Goal: Task Accomplishment & Management: Manage account settings

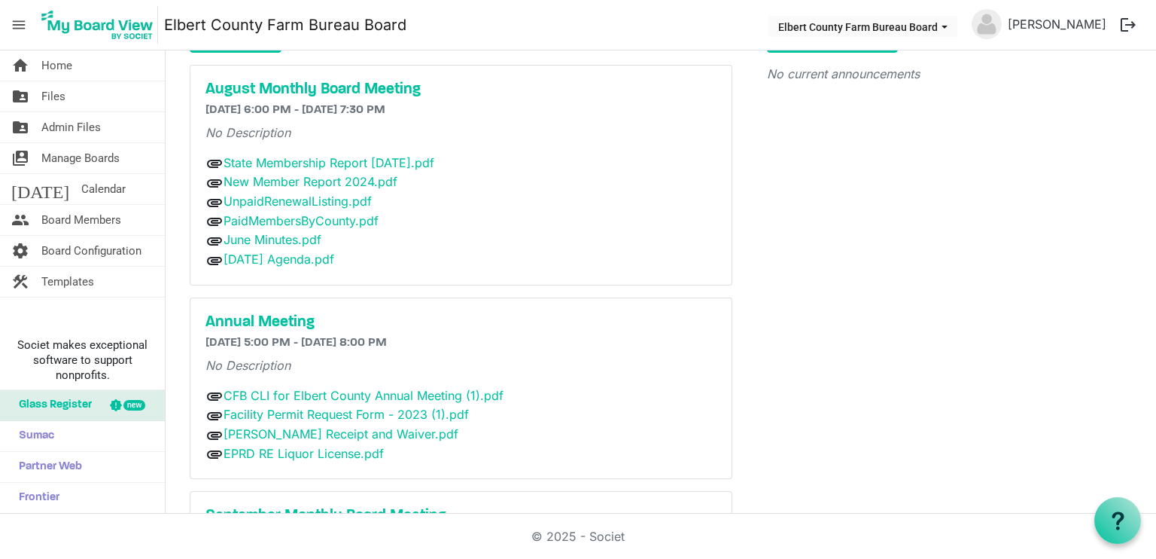
scroll to position [90, 0]
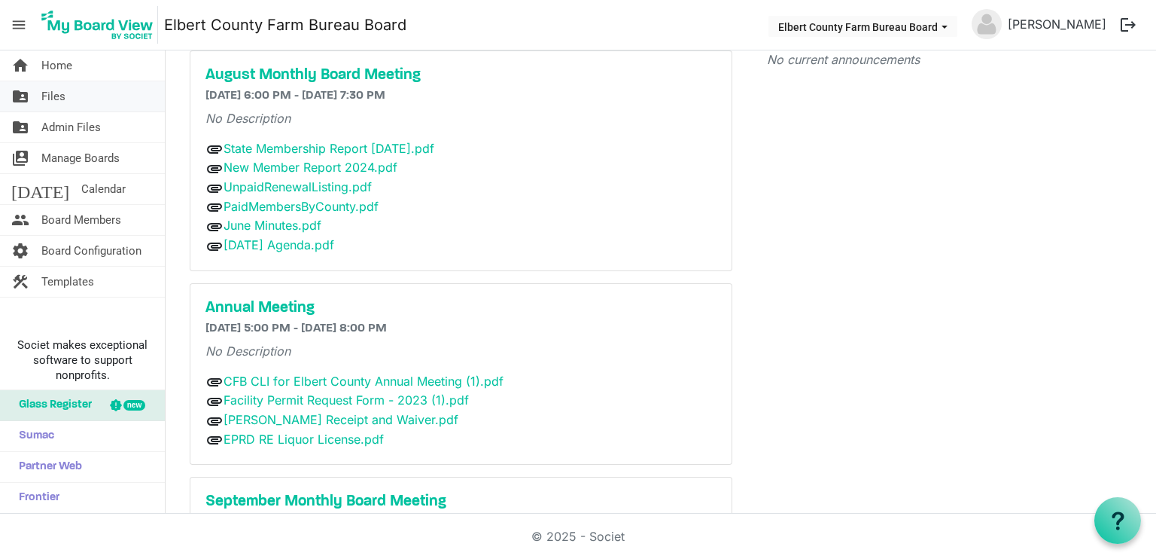
click at [65, 86] on link "folder_shared Files" at bounding box center [82, 96] width 165 height 30
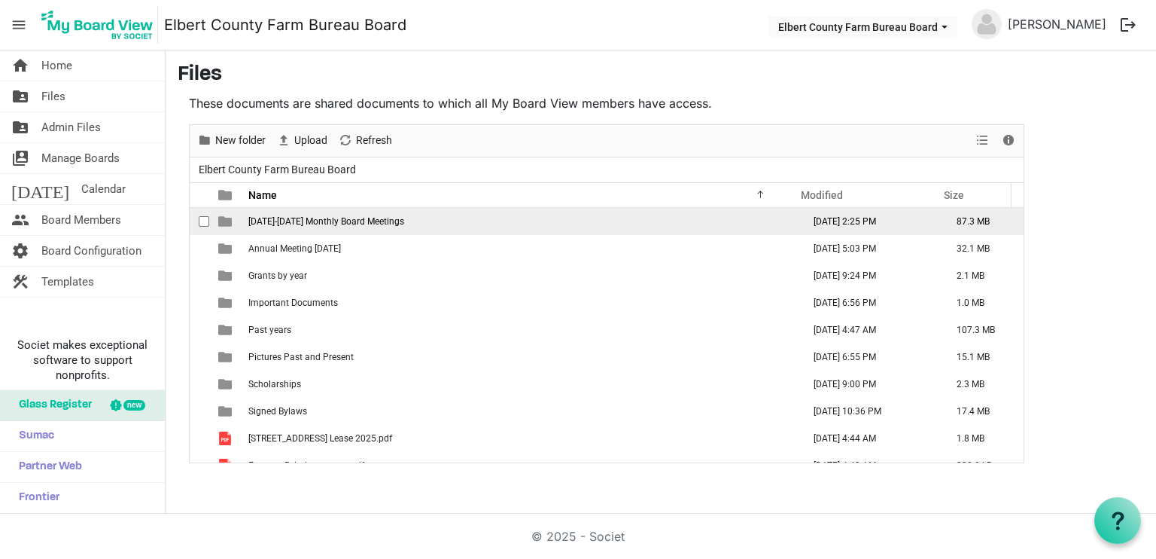
click at [380, 216] on span "[DATE]-[DATE] Monthly Board Meetings" at bounding box center [326, 221] width 156 height 11
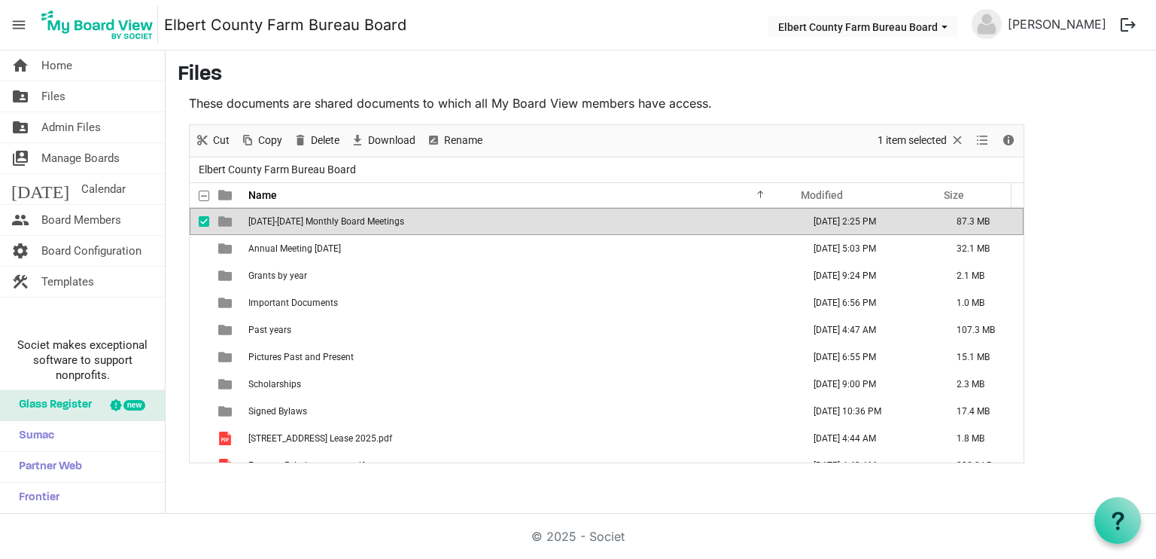
click at [303, 218] on span "[DATE]-[DATE] Monthly Board Meetings" at bounding box center [326, 221] width 156 height 11
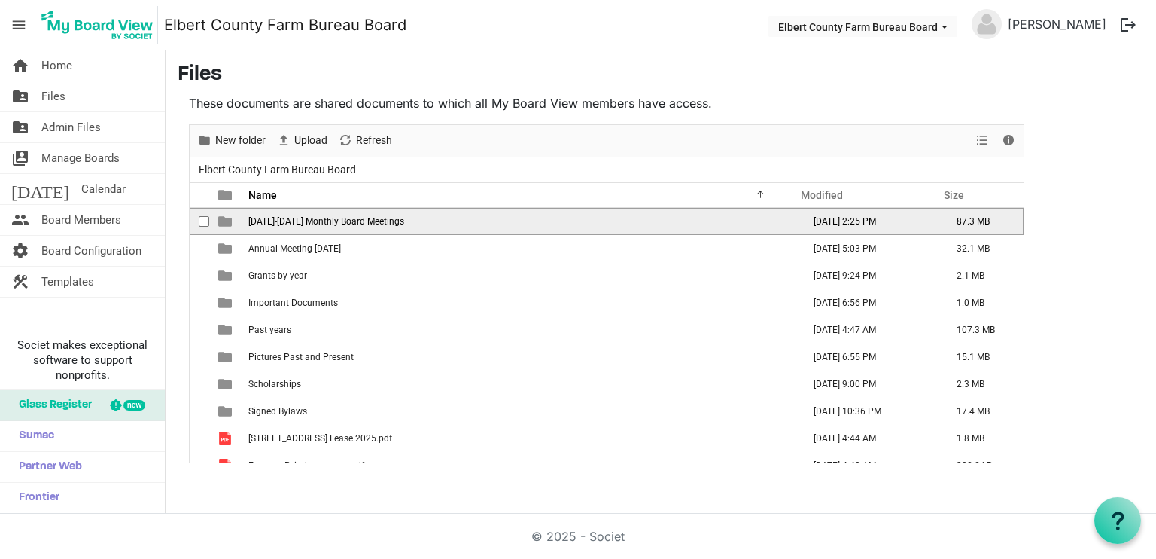
click at [303, 218] on span "[DATE]-[DATE] Monthly Board Meetings" at bounding box center [326, 221] width 156 height 11
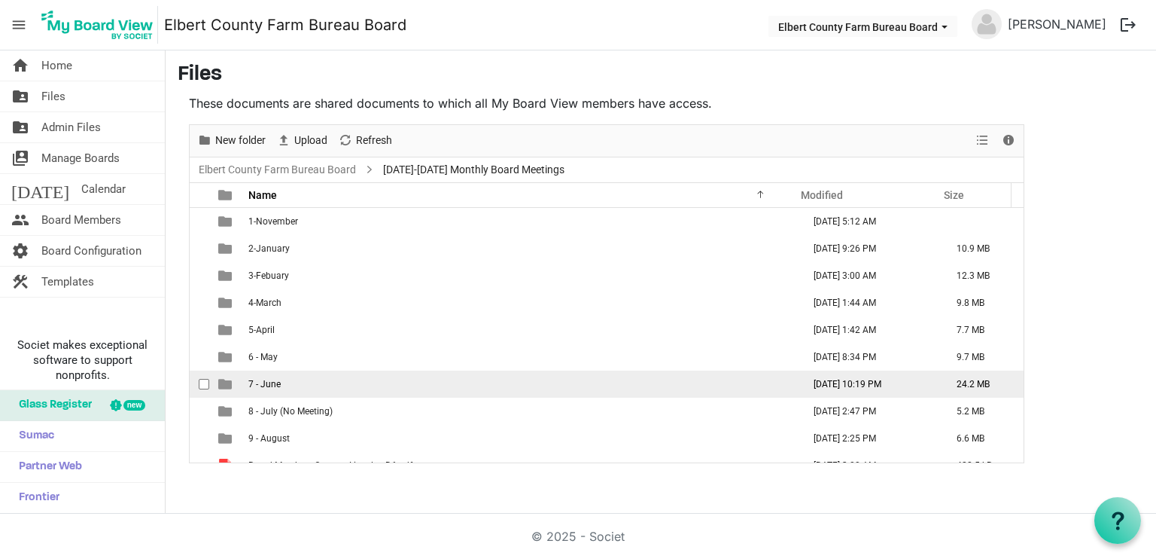
click at [281, 383] on td "7 - June" at bounding box center [521, 383] width 554 height 27
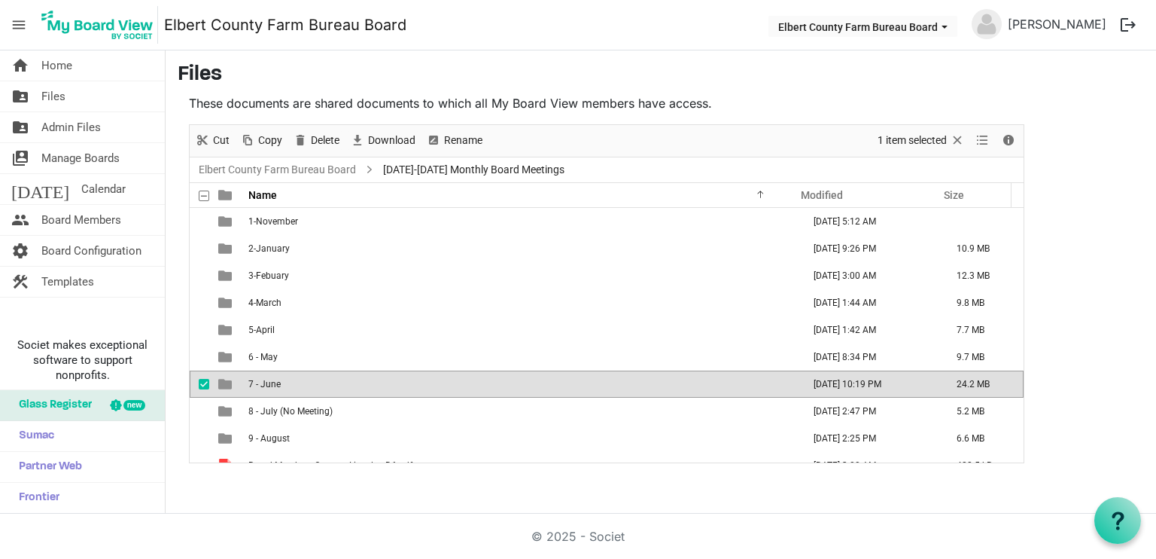
click at [281, 383] on td "7 - June" at bounding box center [521, 383] width 554 height 27
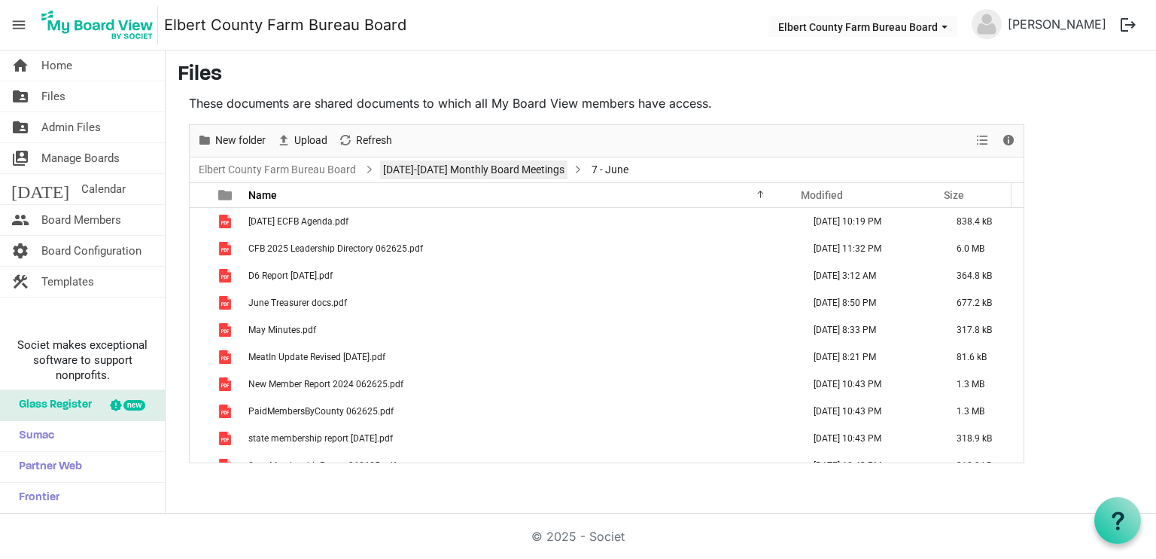
click at [445, 164] on link "2024-2025 Monthly Board Meetings" at bounding box center [473, 169] width 187 height 19
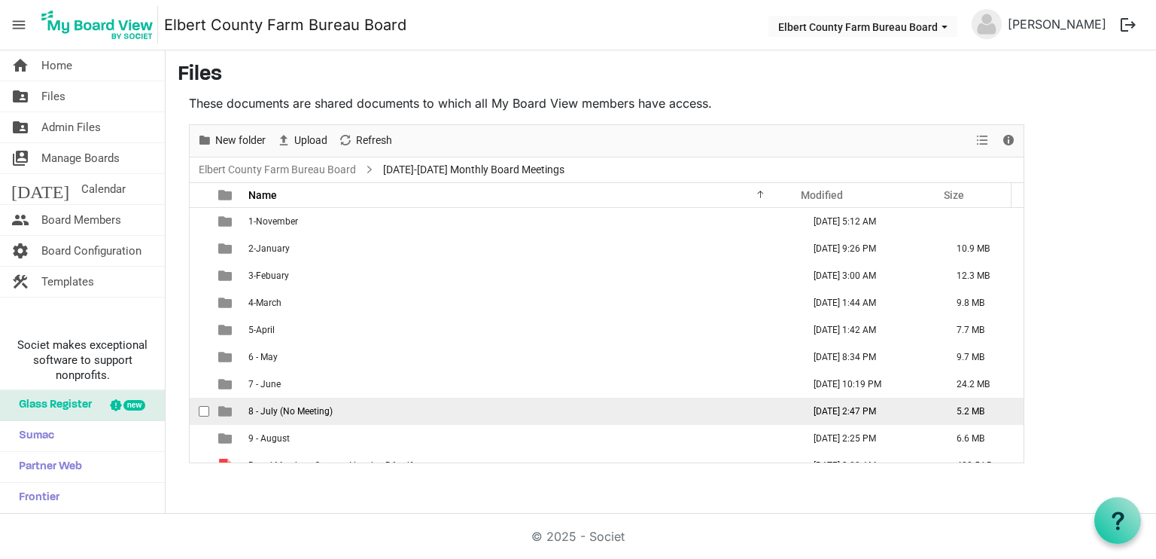
click at [295, 412] on span "8 - July (No Meeting)" at bounding box center [290, 411] width 84 height 11
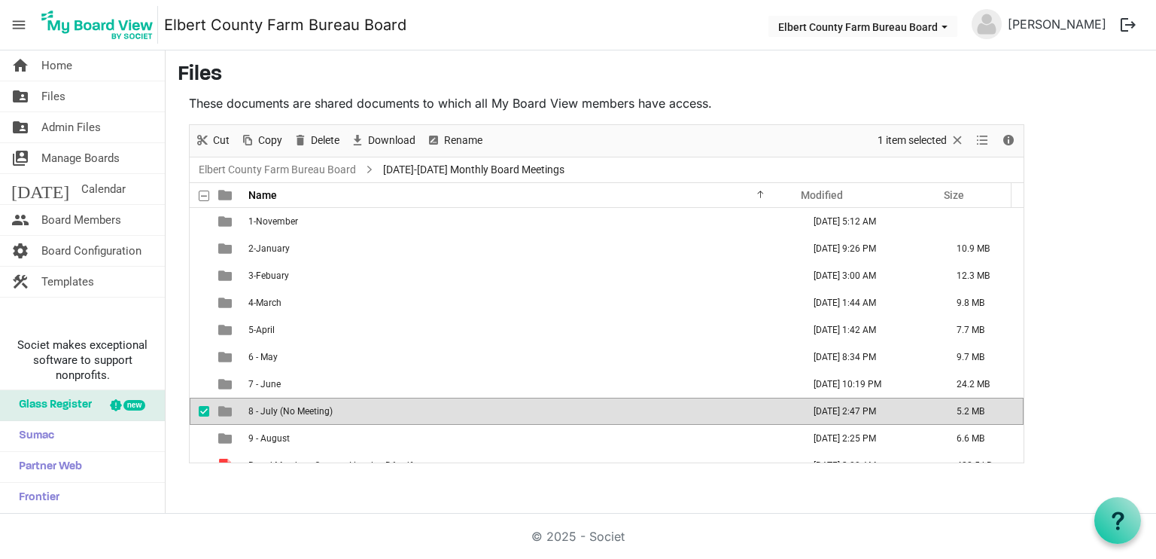
click at [295, 412] on span "8 - July (No Meeting)" at bounding box center [290, 411] width 84 height 11
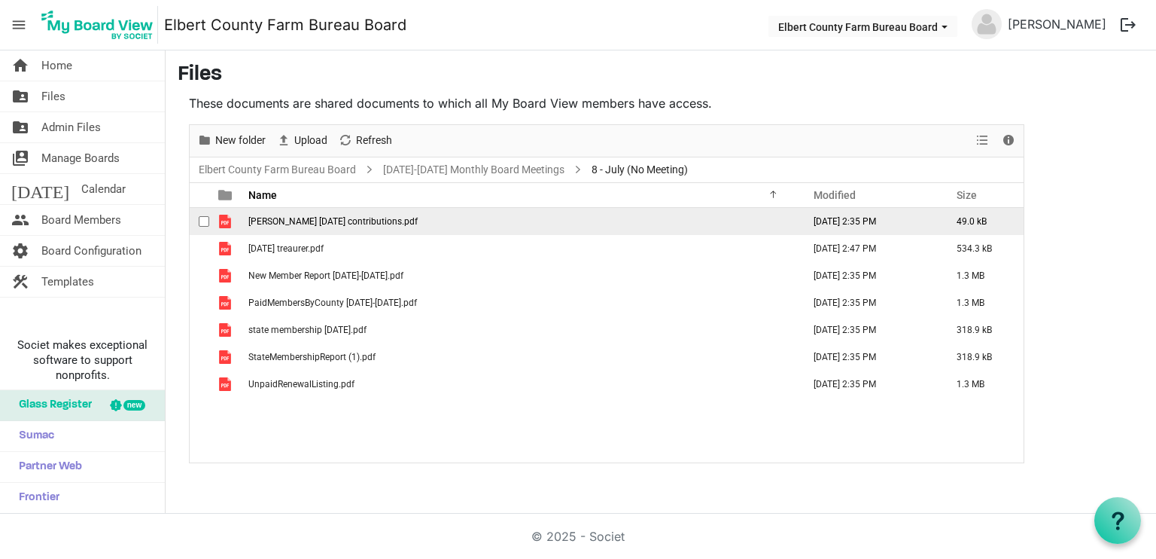
click at [385, 222] on span "elbert 6.30.2025 contributions.pdf" at bounding box center [332, 221] width 169 height 11
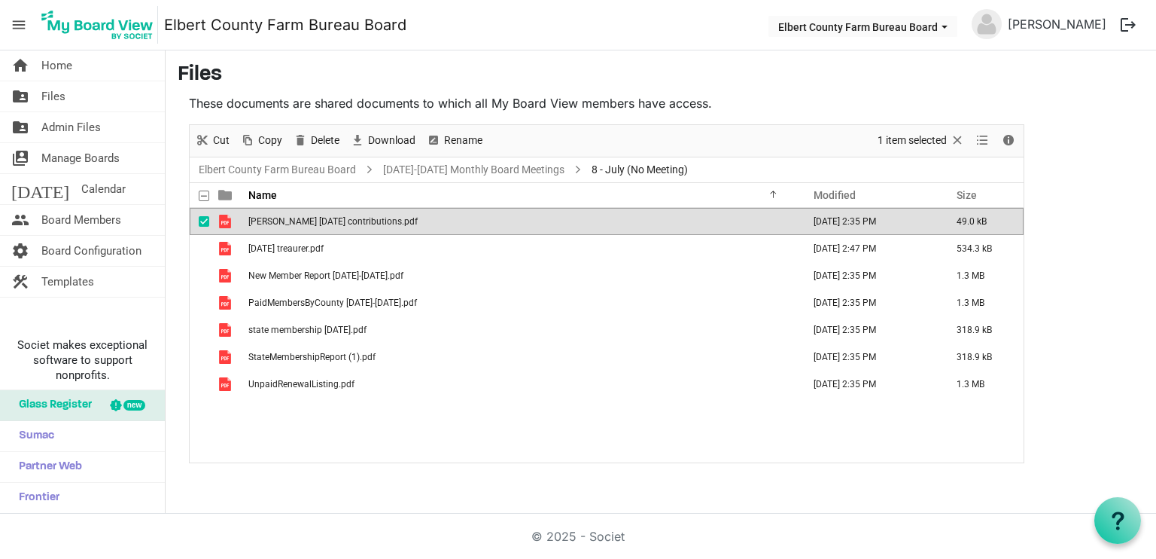
click at [385, 222] on span "elbert 6.30.2025 contributions.pdf" at bounding box center [332, 221] width 169 height 11
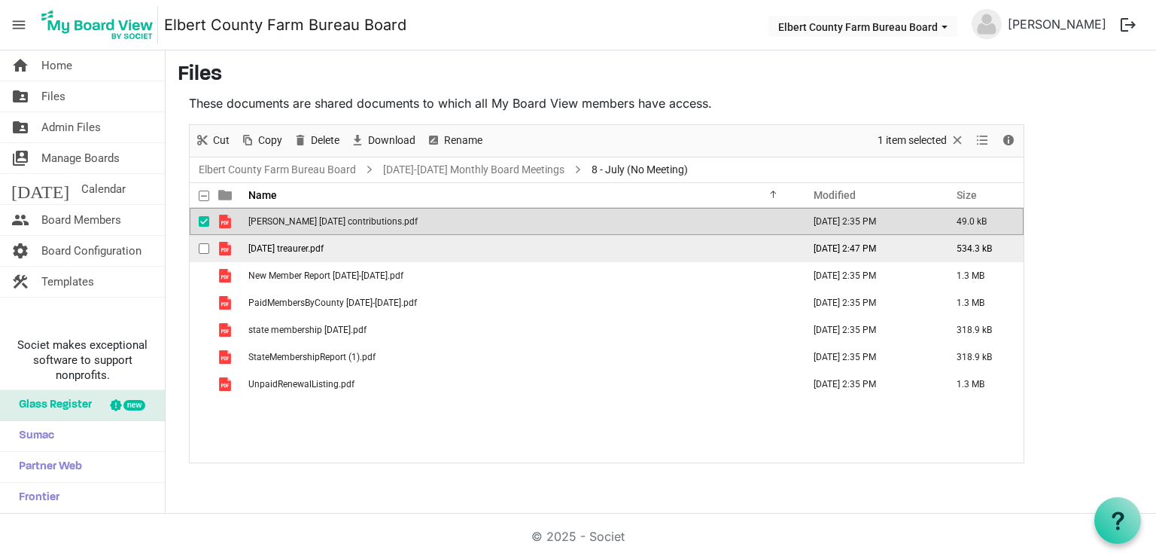
click at [301, 246] on span "July 2025 treaurer.pdf" at bounding box center [285, 248] width 75 height 11
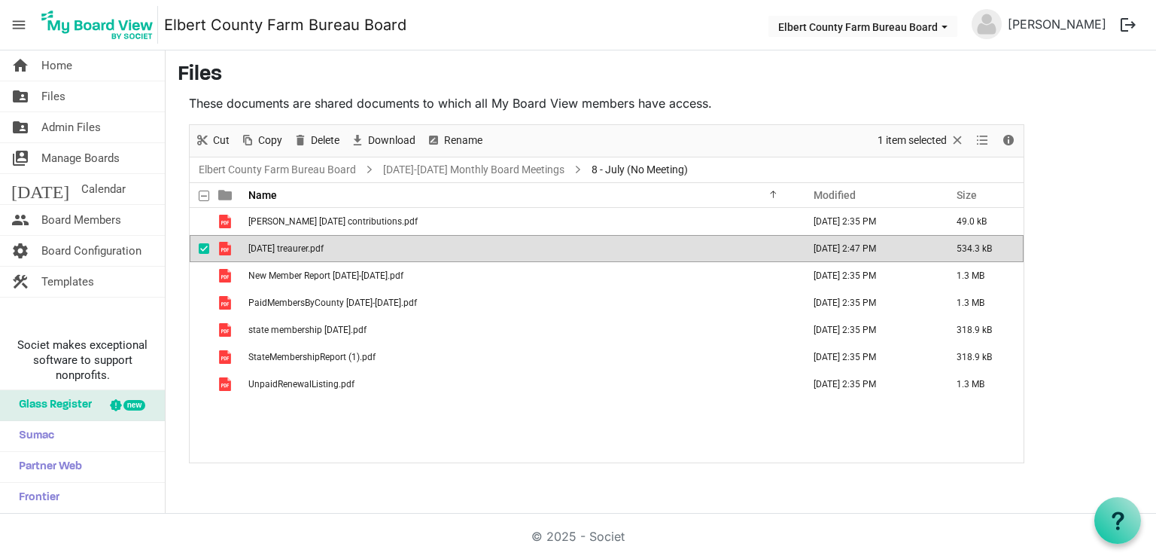
click at [301, 246] on span "July 2025 treaurer.pdf" at bounding box center [285, 248] width 75 height 11
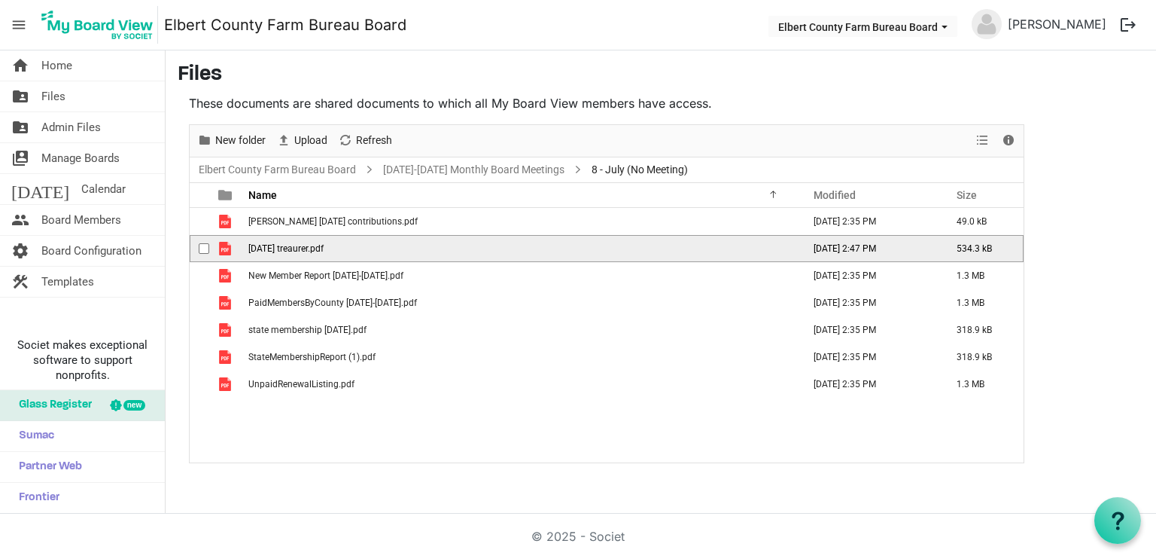
click at [301, 246] on span "July 2025 treaurer.pdf" at bounding box center [285, 248] width 75 height 11
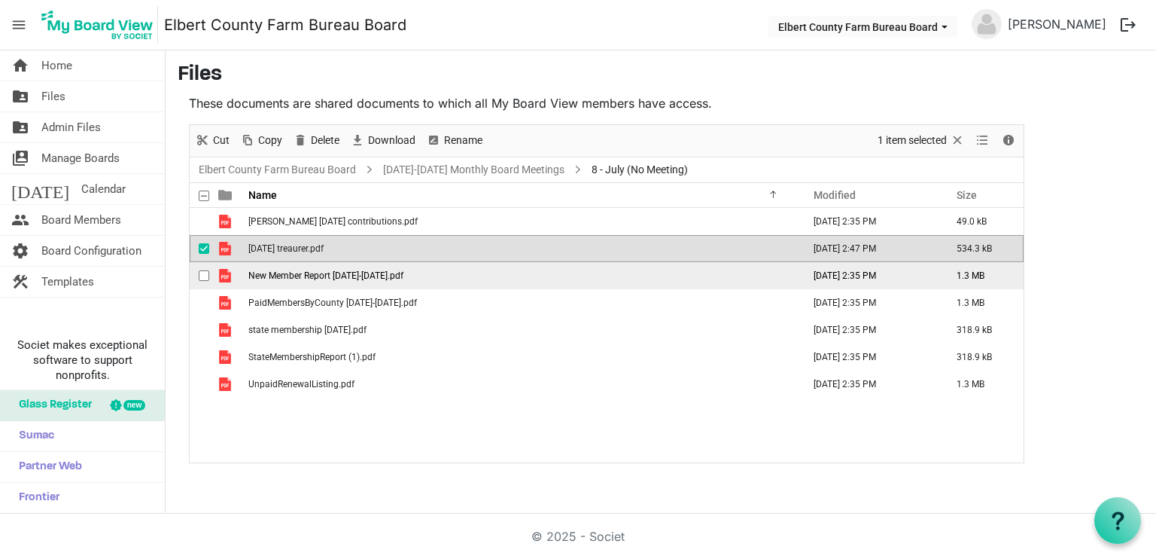
click at [321, 283] on td "New Member Report 06.01-06.30.25.pdf" at bounding box center [521, 275] width 554 height 27
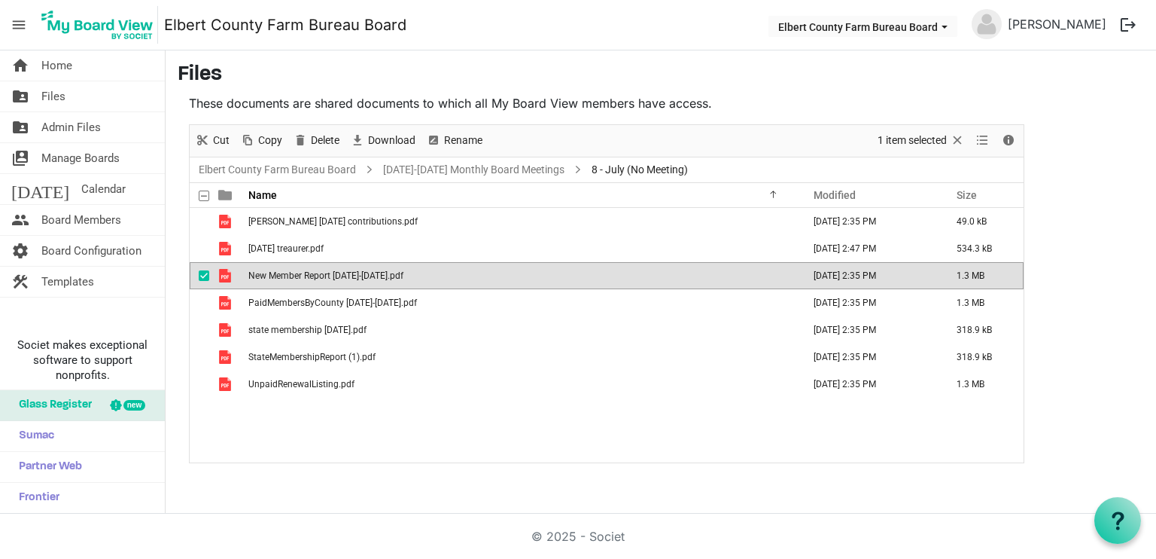
click at [321, 283] on td "New Member Report 06.01-06.30.25.pdf" at bounding box center [521, 275] width 554 height 27
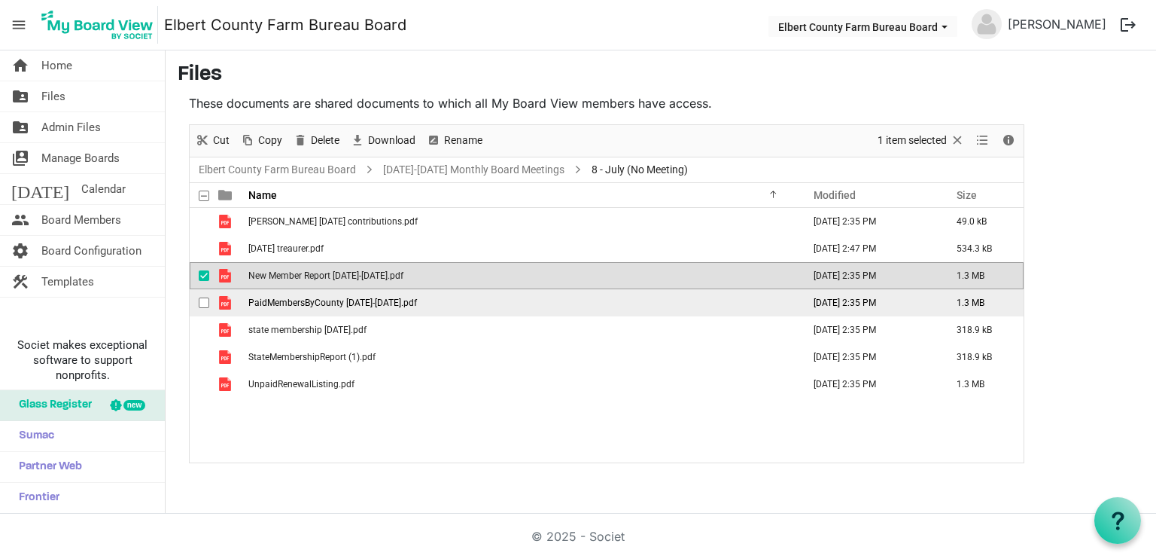
click at [329, 300] on span "PaidMembersByCounty 06.01-06.30.35.pdf" at bounding box center [332, 302] width 169 height 11
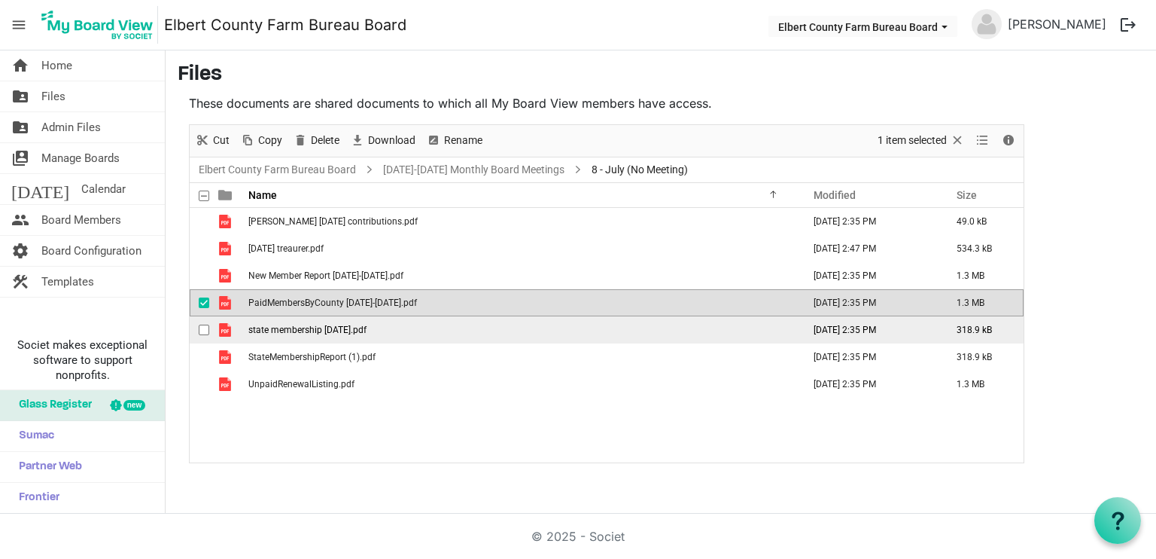
click at [294, 325] on span "state membership 6.30.2025.pdf" at bounding box center [307, 329] width 118 height 11
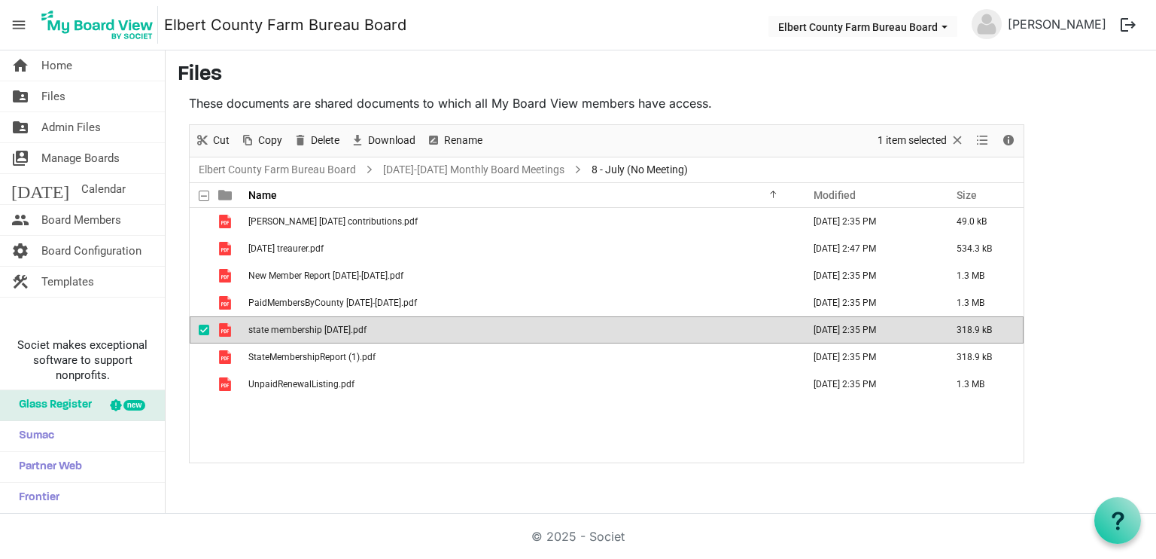
click at [294, 325] on span "state membership 6.30.2025.pdf" at bounding box center [307, 329] width 118 height 11
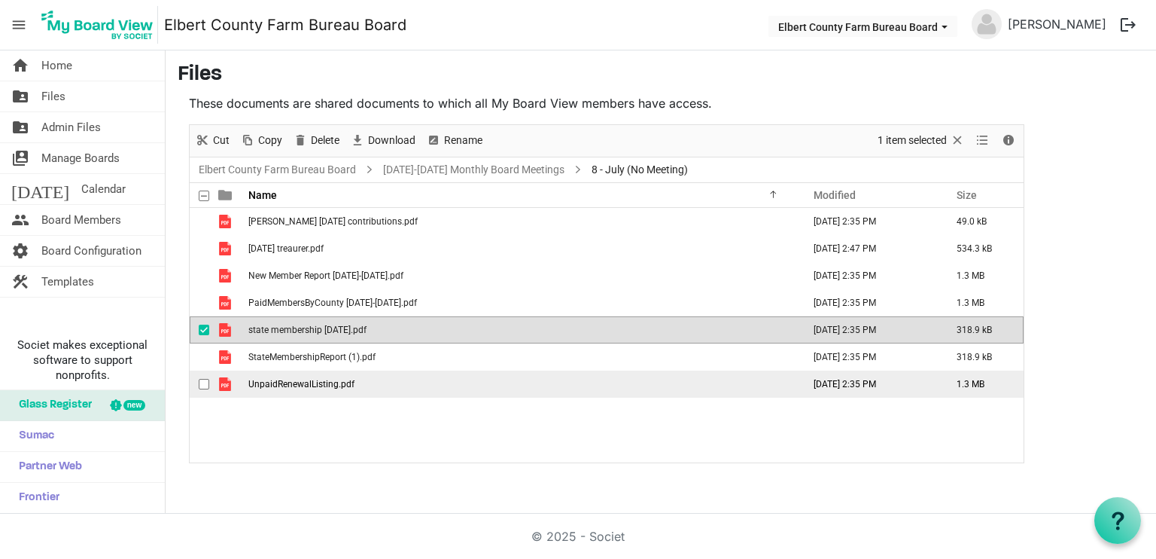
click at [286, 385] on span "UnpaidRenewalListing.pdf" at bounding box center [301, 384] width 106 height 11
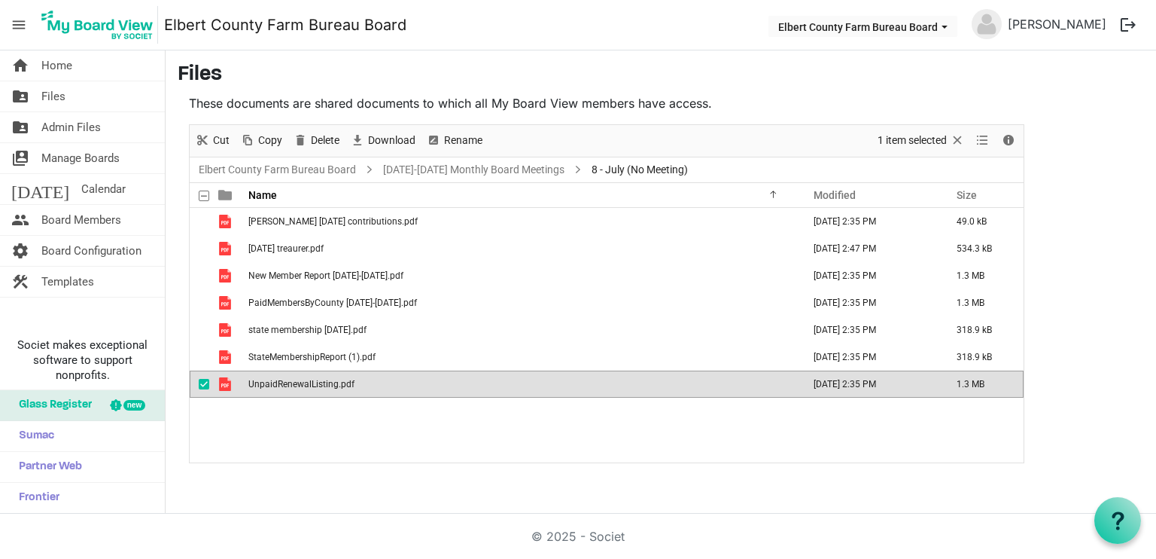
click at [286, 385] on span "UnpaidRenewalListing.pdf" at bounding box center [301, 384] width 106 height 11
click at [460, 172] on link "[DATE]-[DATE] Monthly Board Meetings" at bounding box center [473, 169] width 187 height 19
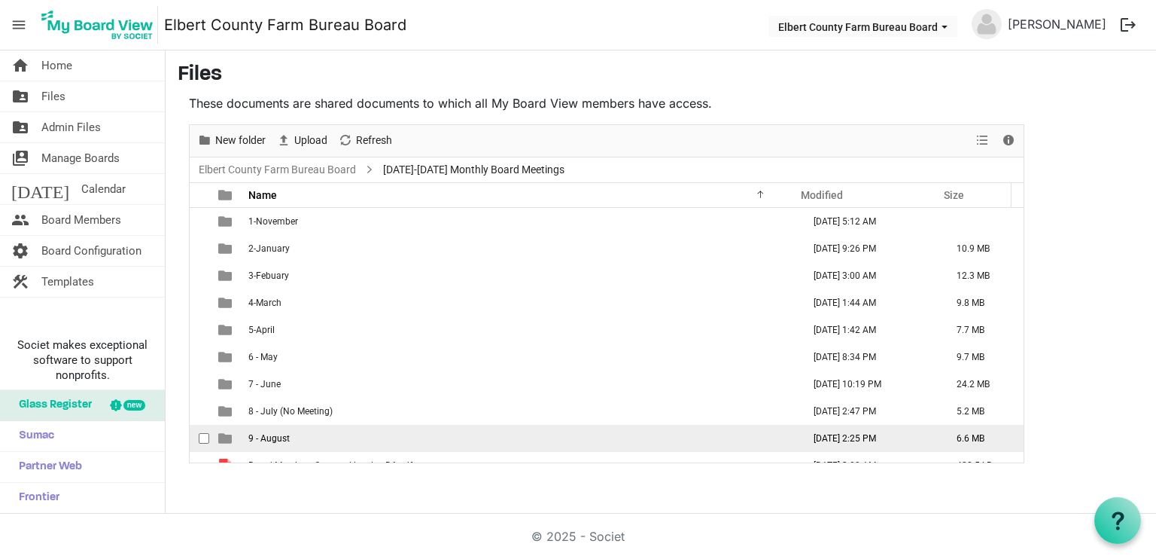
click at [277, 433] on span "9 - August" at bounding box center [268, 438] width 41 height 11
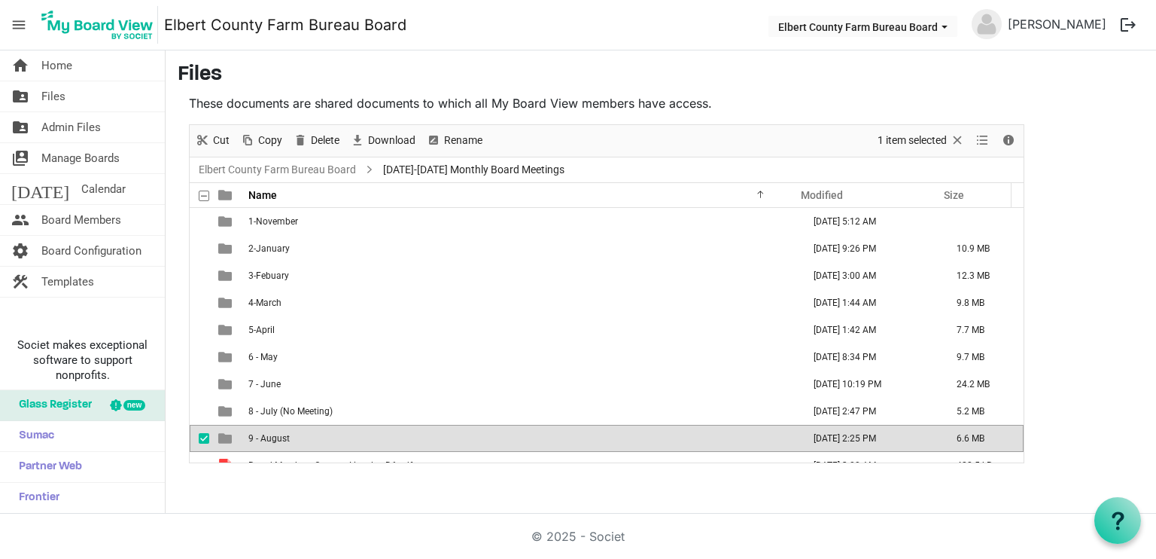
click at [277, 433] on span "9 - August" at bounding box center [268, 438] width 41 height 11
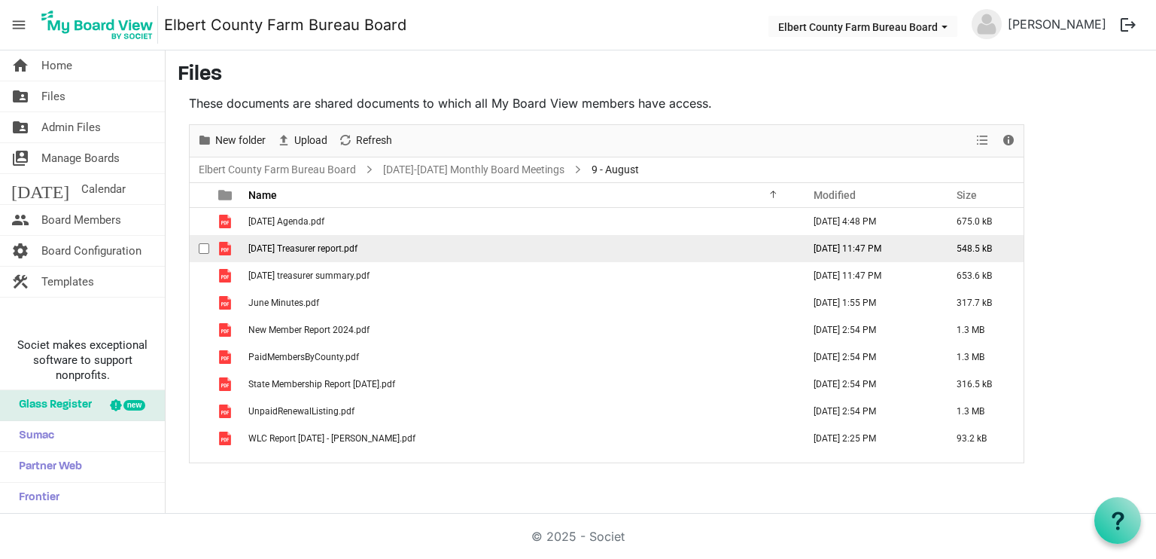
click at [321, 243] on span "[DATE] Treasurer report.pdf" at bounding box center [302, 248] width 109 height 11
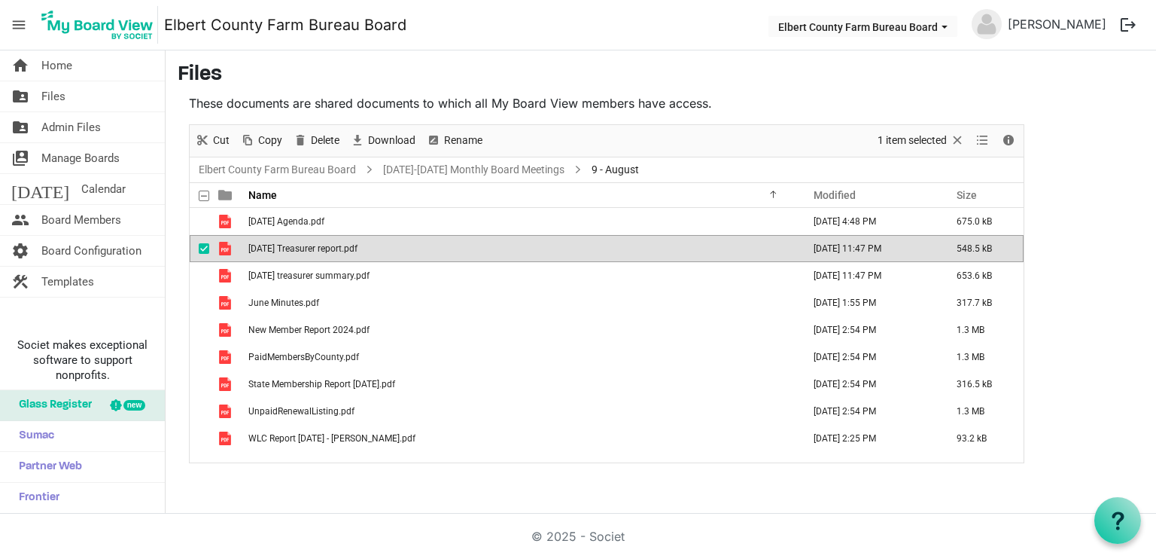
click at [321, 243] on span "[DATE] Treasurer report.pdf" at bounding box center [302, 248] width 109 height 11
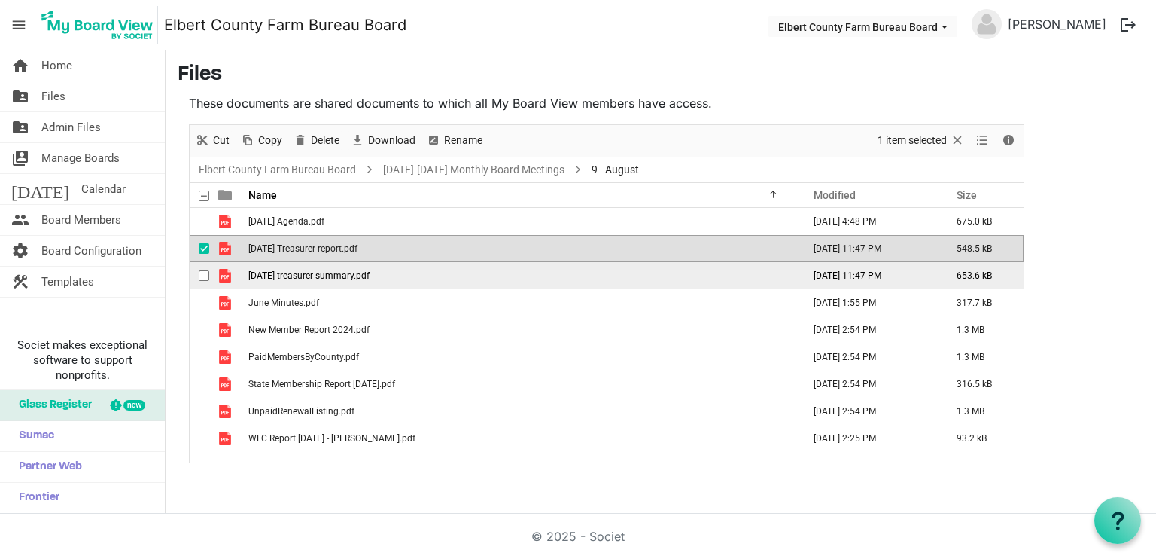
click at [353, 274] on span "[DATE] treasurer summary.pdf" at bounding box center [308, 275] width 121 height 11
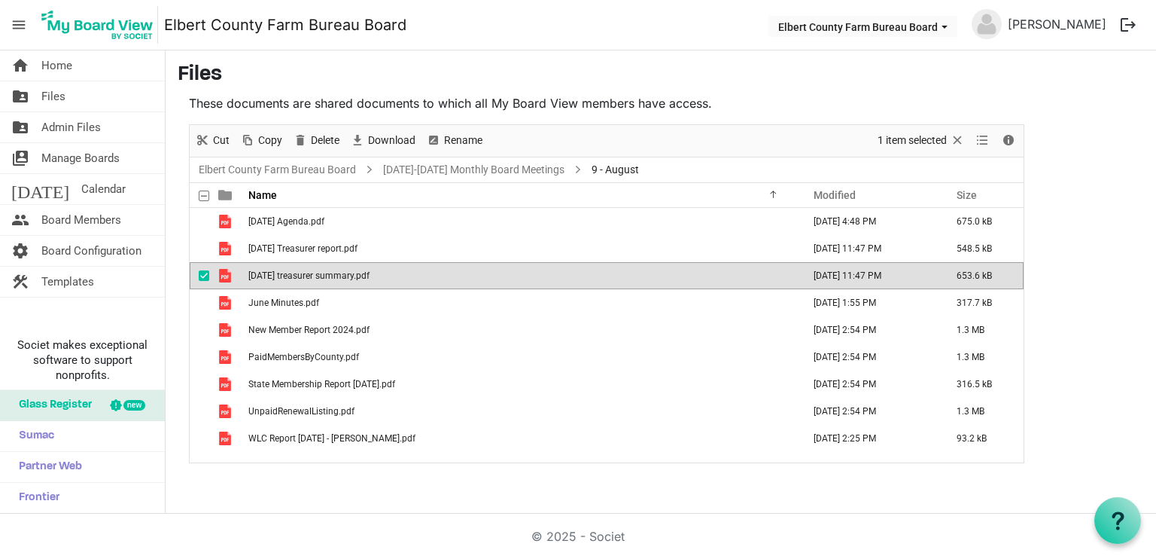
click at [353, 274] on span "[DATE] treasurer summary.pdf" at bounding box center [308, 275] width 121 height 11
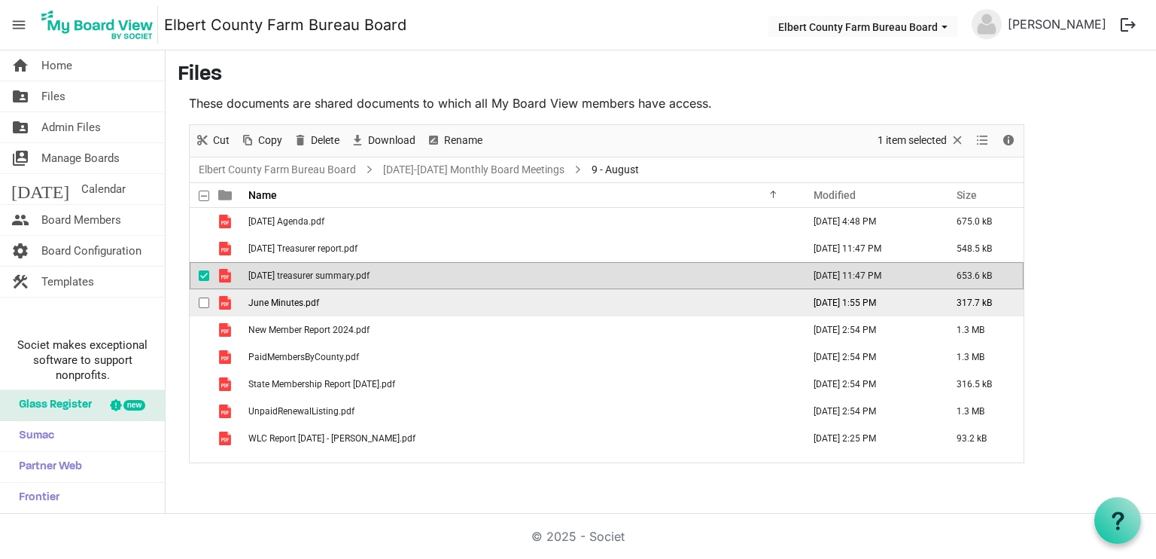
click at [274, 307] on td "June Minutes.pdf" at bounding box center [521, 302] width 554 height 27
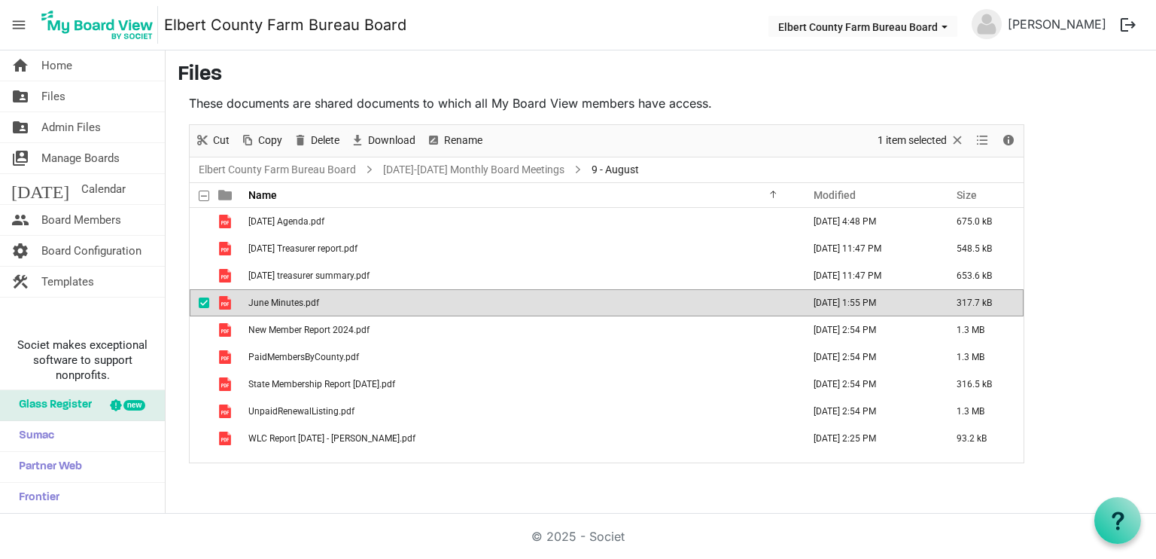
click at [1134, 180] on main "Files These documents are shared documents to which all My Board View members h…" at bounding box center [661, 262] width 991 height 425
click at [355, 300] on td "June Minutes.pdf" at bounding box center [521, 302] width 554 height 27
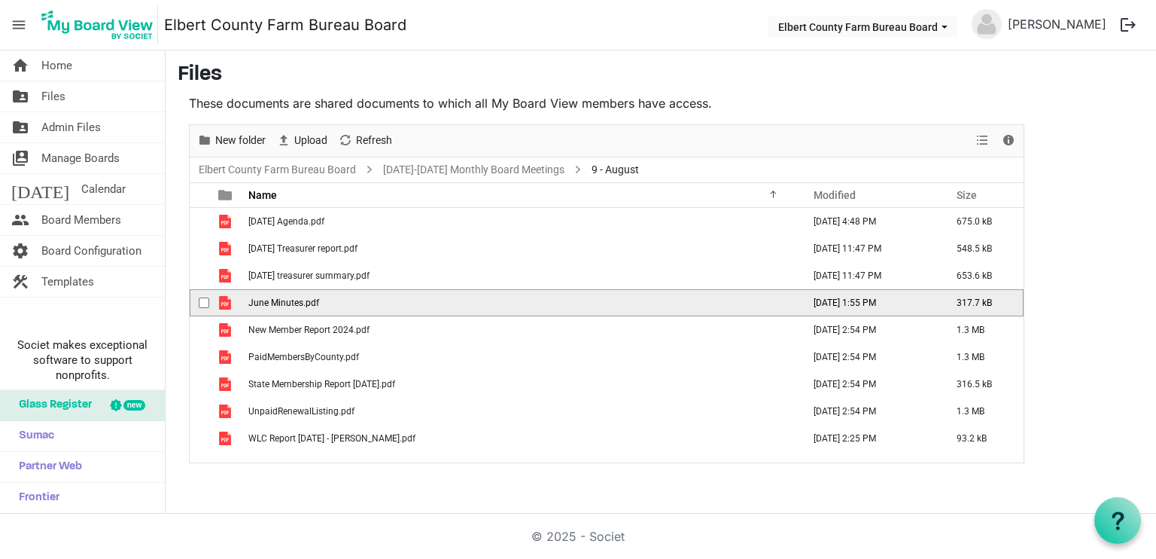
click at [355, 300] on td "June Minutes.pdf" at bounding box center [521, 302] width 554 height 27
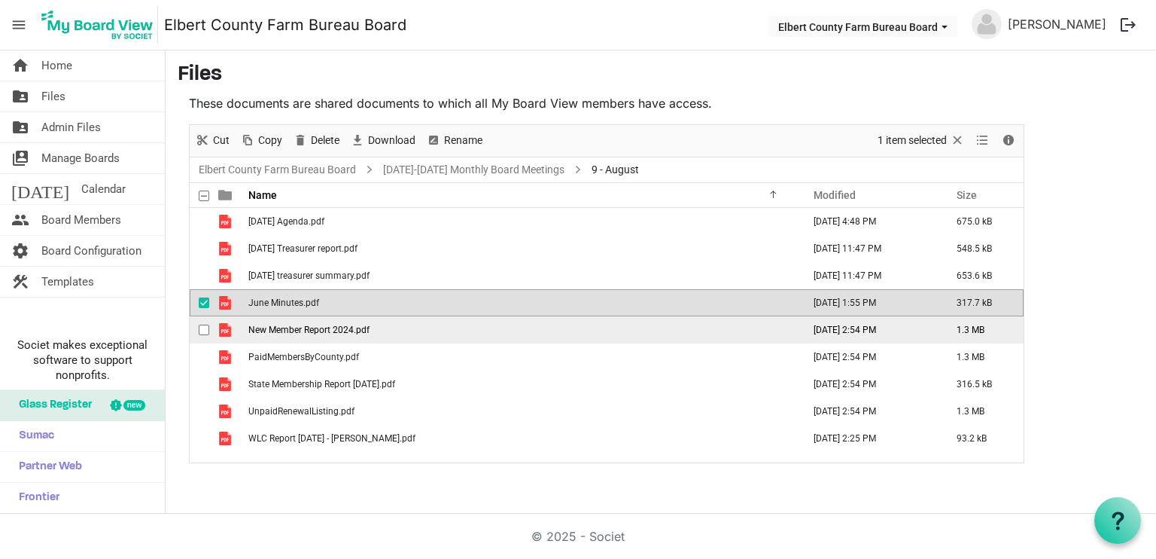
click at [275, 330] on span "New Member Report 2024.pdf" at bounding box center [308, 329] width 121 height 11
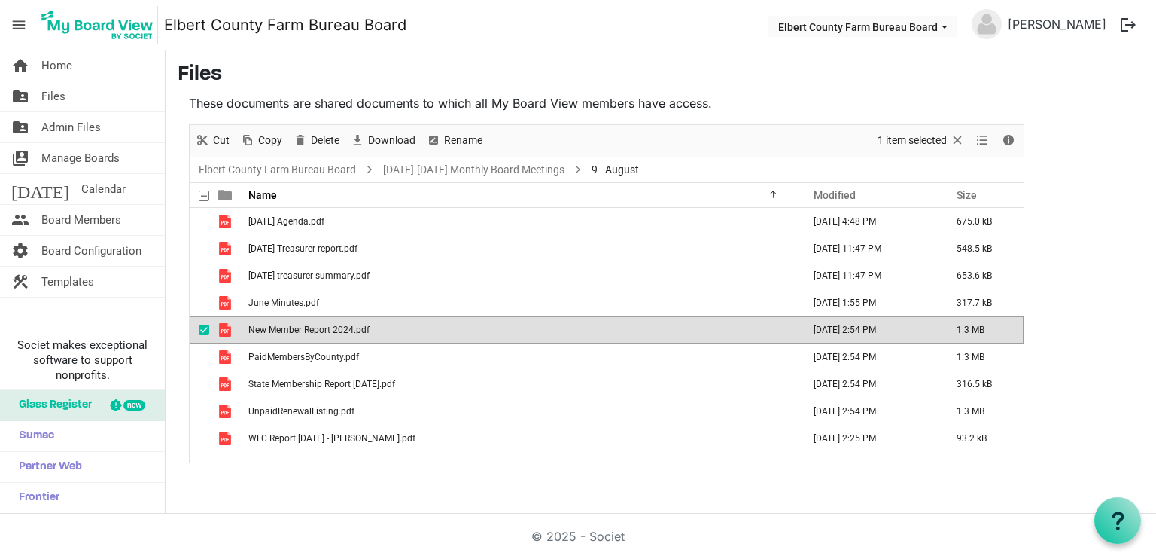
click at [275, 330] on span "New Member Report 2024.pdf" at bounding box center [308, 329] width 121 height 11
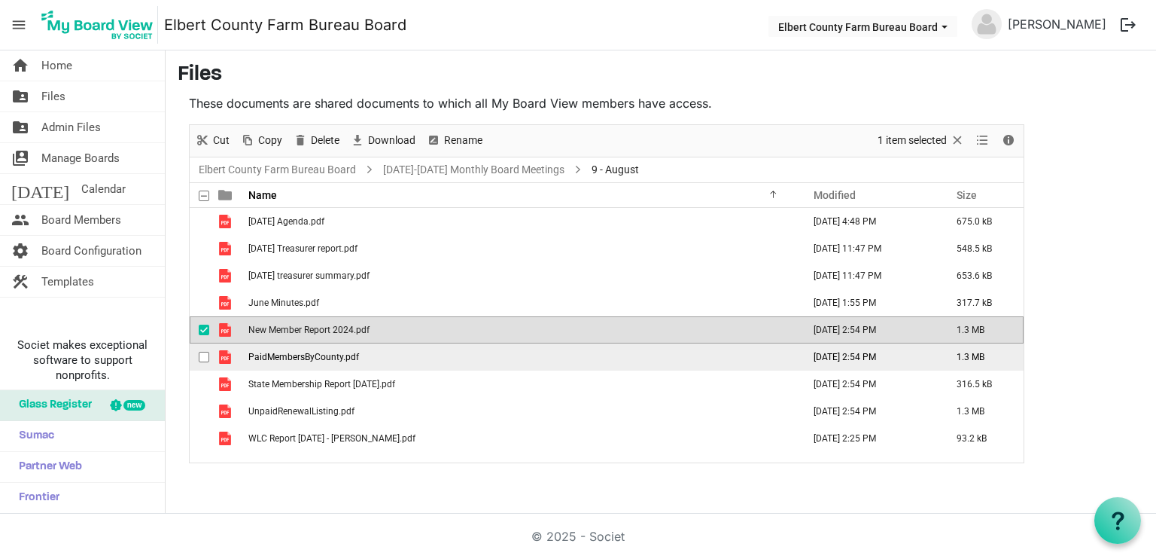
click at [276, 356] on span "PaidMembersByCounty.pdf" at bounding box center [303, 357] width 111 height 11
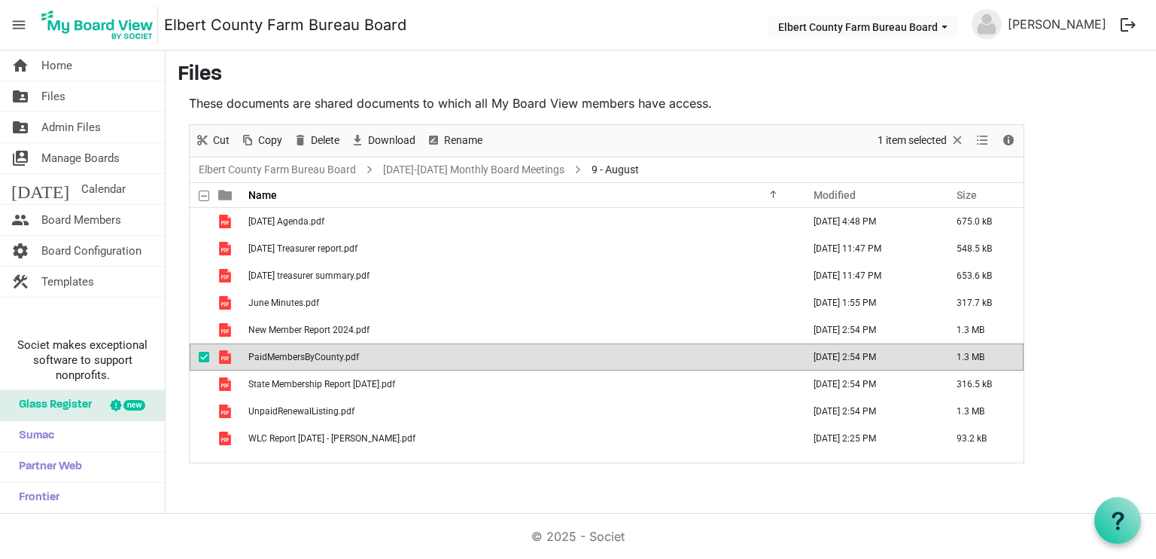
click at [276, 356] on span "PaidMembersByCounty.pdf" at bounding box center [303, 357] width 111 height 11
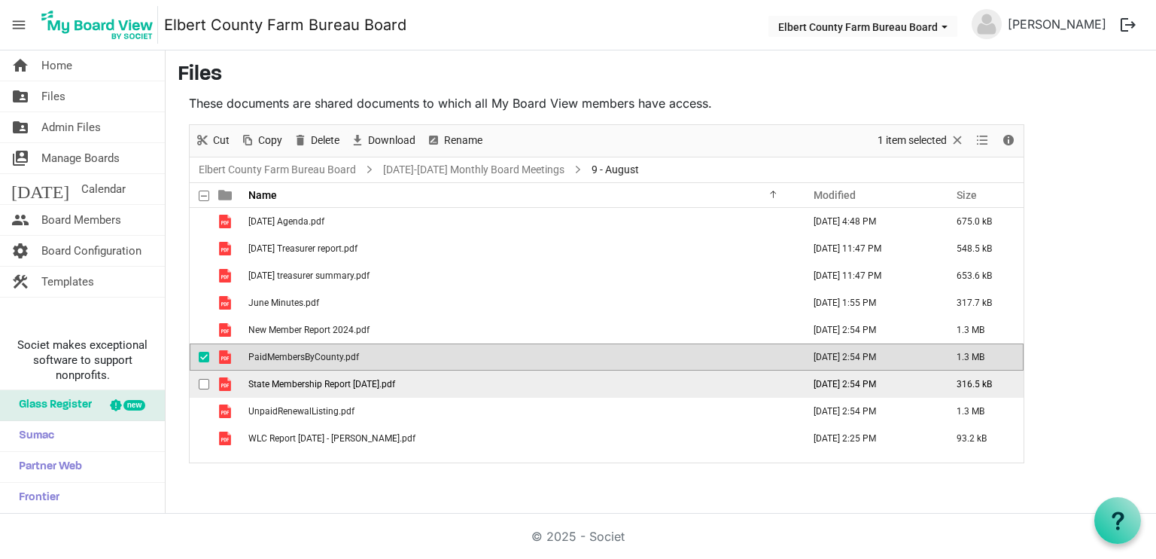
click at [307, 384] on span "State Membership Report [DATE].pdf" at bounding box center [321, 384] width 147 height 11
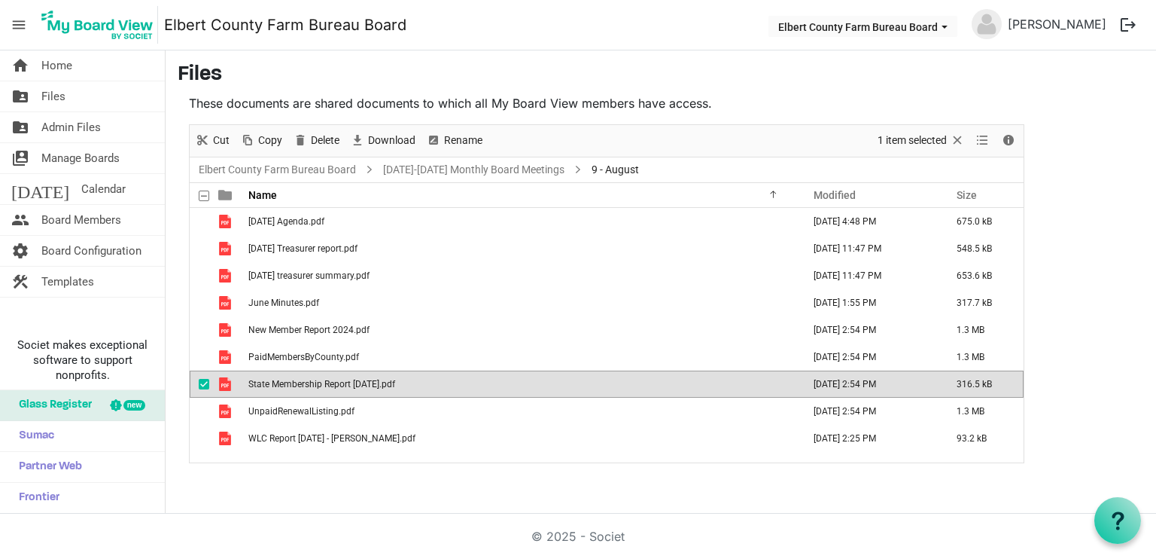
click at [307, 384] on span "State Membership Report [DATE].pdf" at bounding box center [321, 384] width 147 height 11
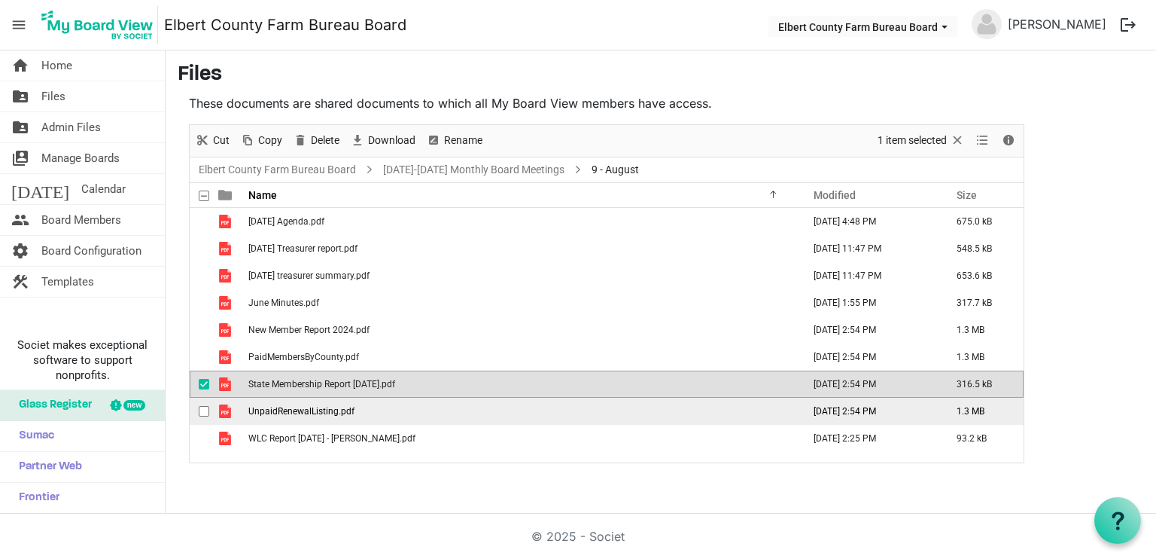
click at [298, 416] on td "UnpaidRenewalListing.pdf" at bounding box center [521, 410] width 554 height 27
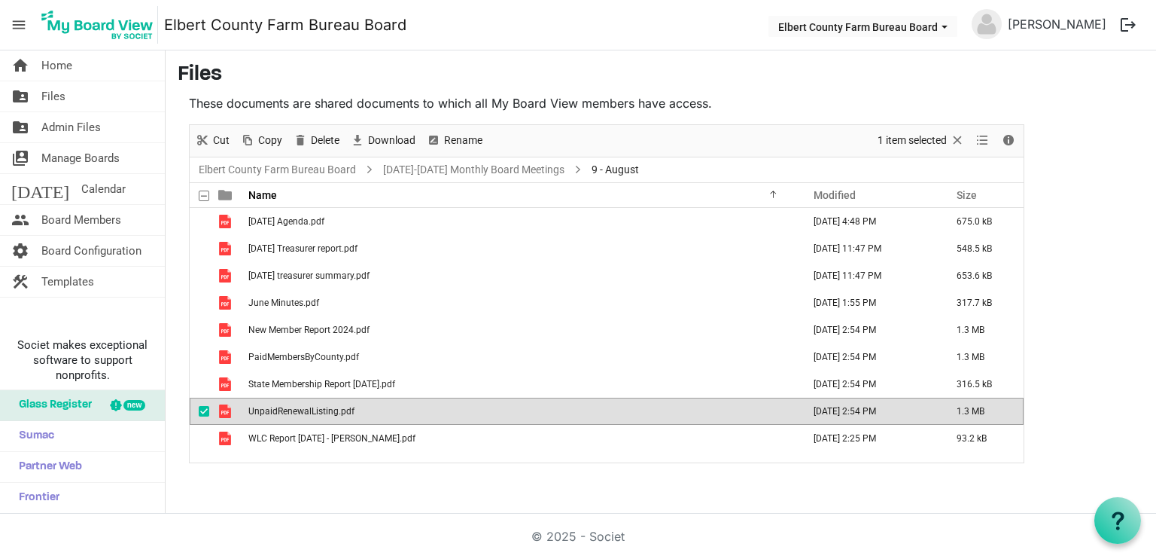
click at [298, 416] on td "UnpaidRenewalListing.pdf" at bounding box center [521, 410] width 554 height 27
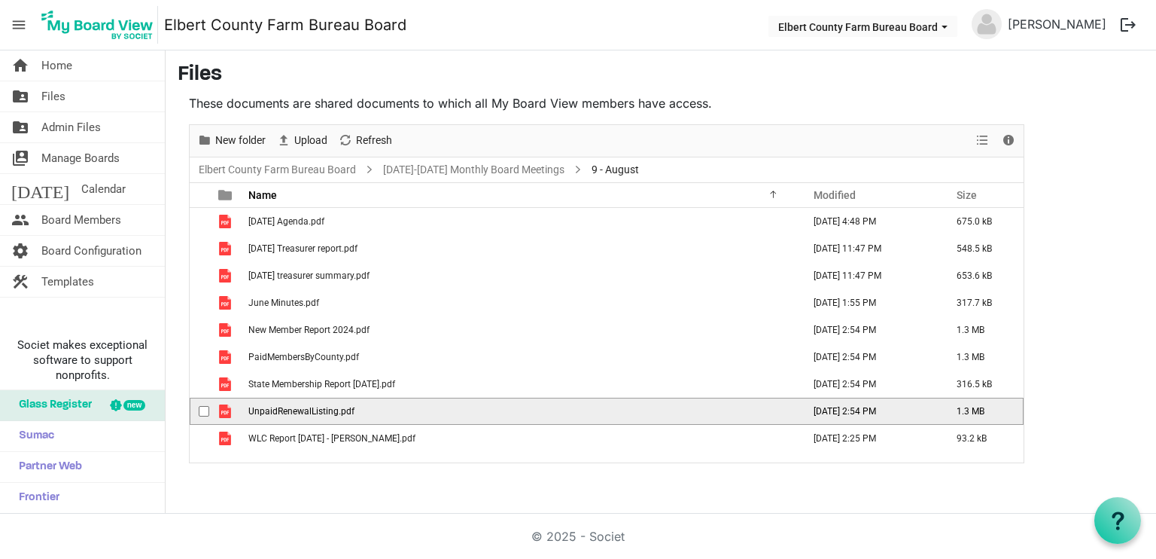
click at [298, 416] on td "UnpaidRenewalListing.pdf" at bounding box center [521, 410] width 554 height 27
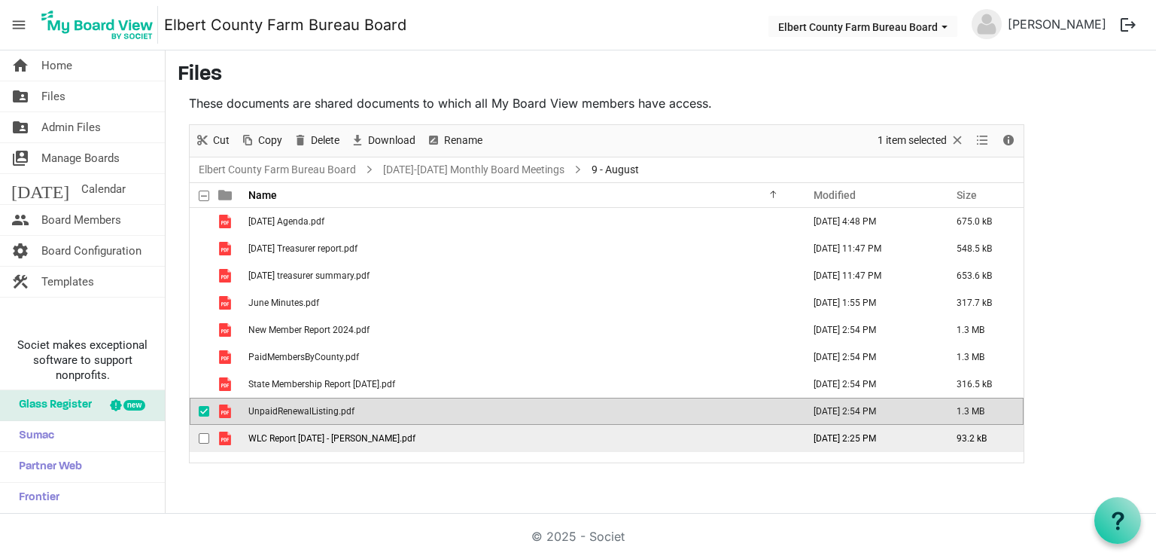
click at [312, 439] on span "WLC Report [DATE] - [PERSON_NAME].pdf" at bounding box center [331, 438] width 167 height 11
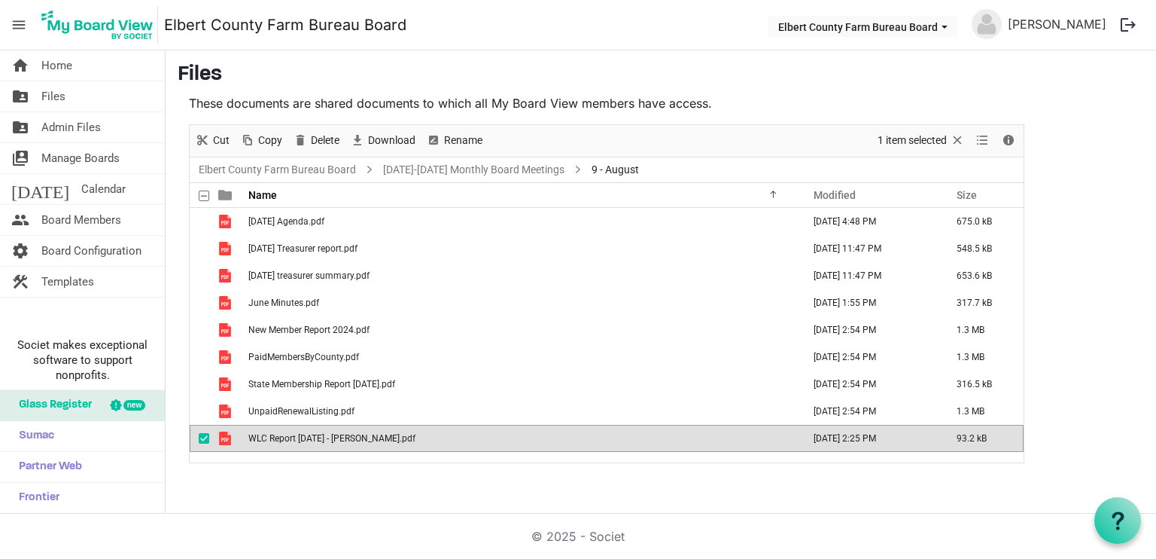
click at [312, 439] on span "WLC Report [DATE] - [PERSON_NAME].pdf" at bounding box center [331, 438] width 167 height 11
click at [48, 88] on span "Files" at bounding box center [53, 96] width 24 height 30
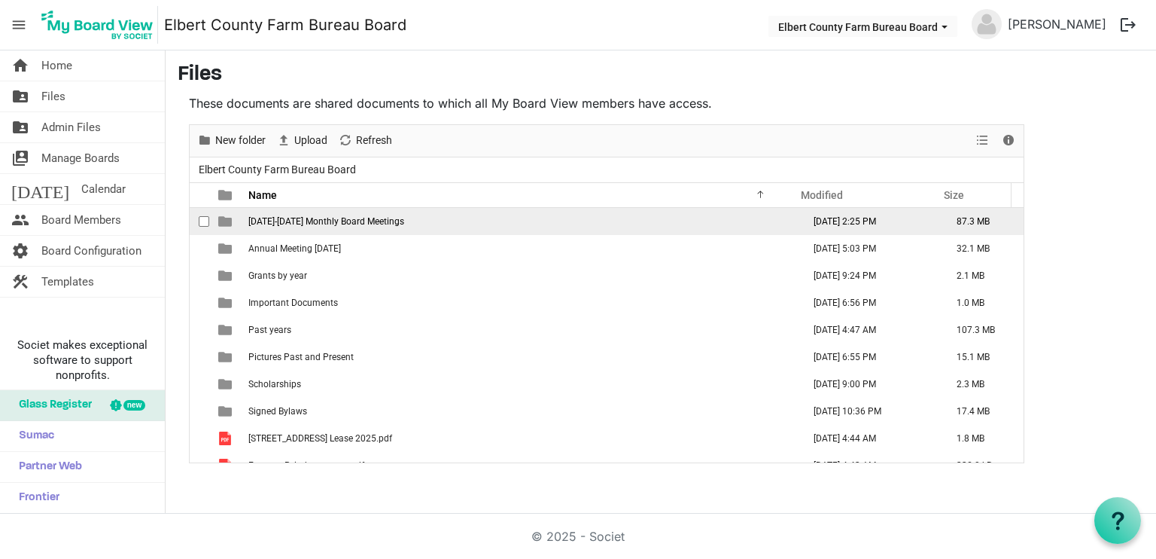
click at [370, 216] on span "[DATE]-[DATE] Monthly Board Meetings" at bounding box center [326, 221] width 156 height 11
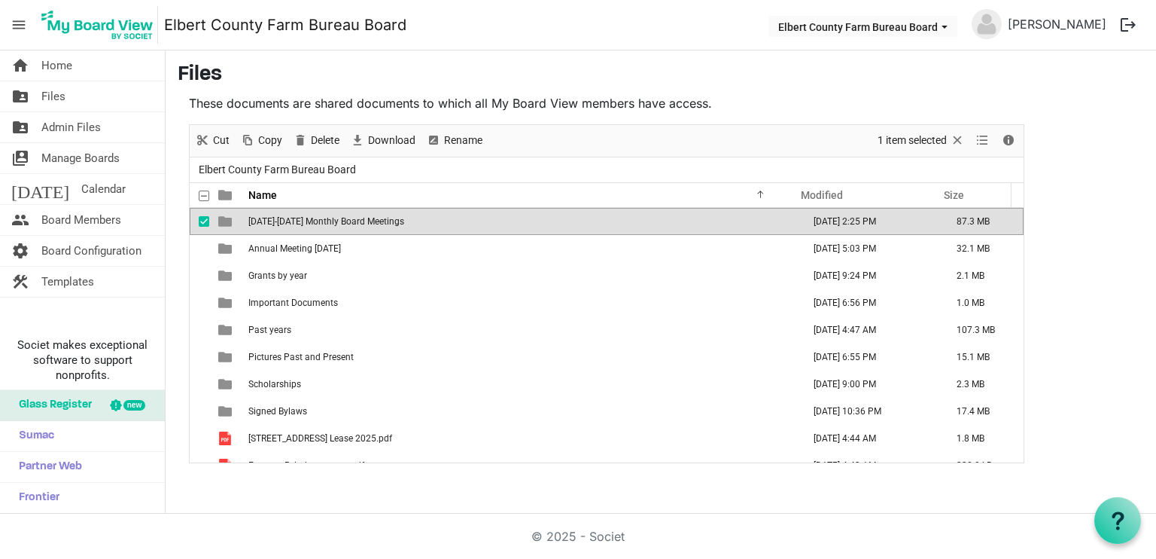
click at [370, 216] on span "2024-2025 Monthly Board Meetings" at bounding box center [326, 221] width 156 height 11
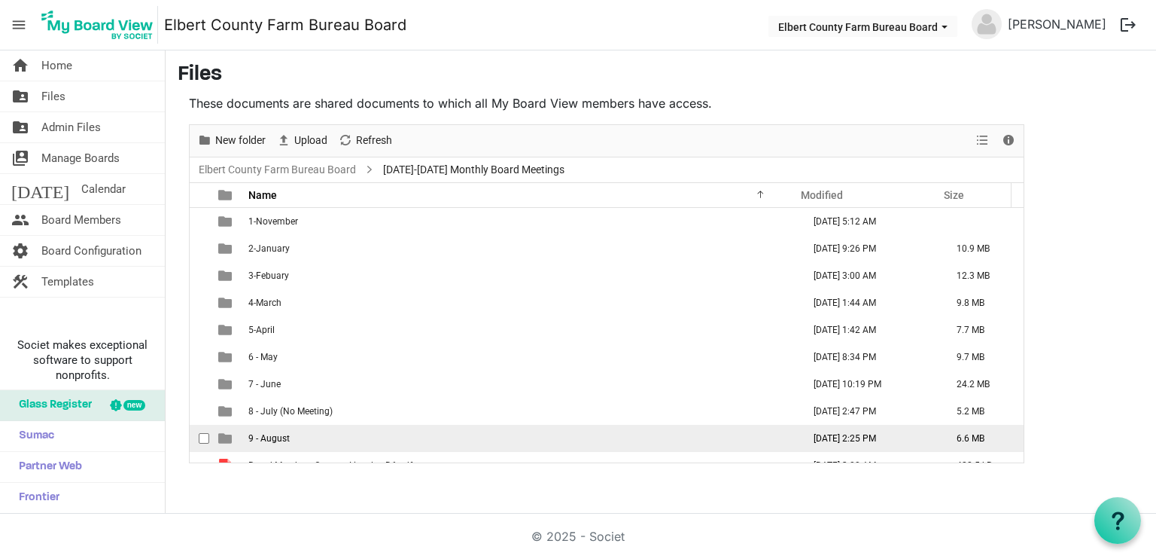
click at [279, 441] on span "9 - August" at bounding box center [268, 438] width 41 height 11
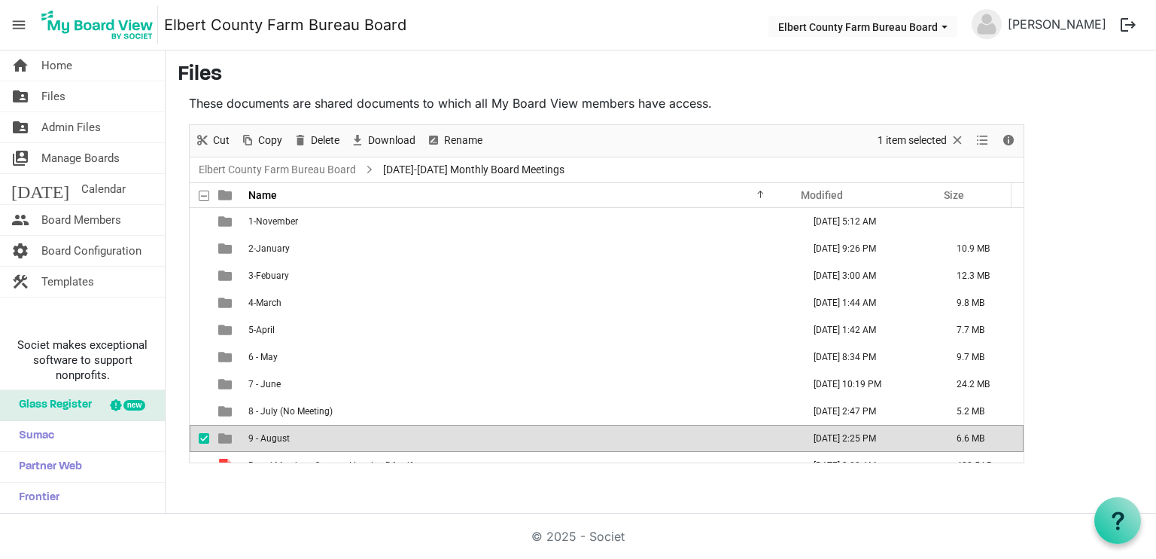
click at [279, 441] on span "9 - August" at bounding box center [268, 438] width 41 height 11
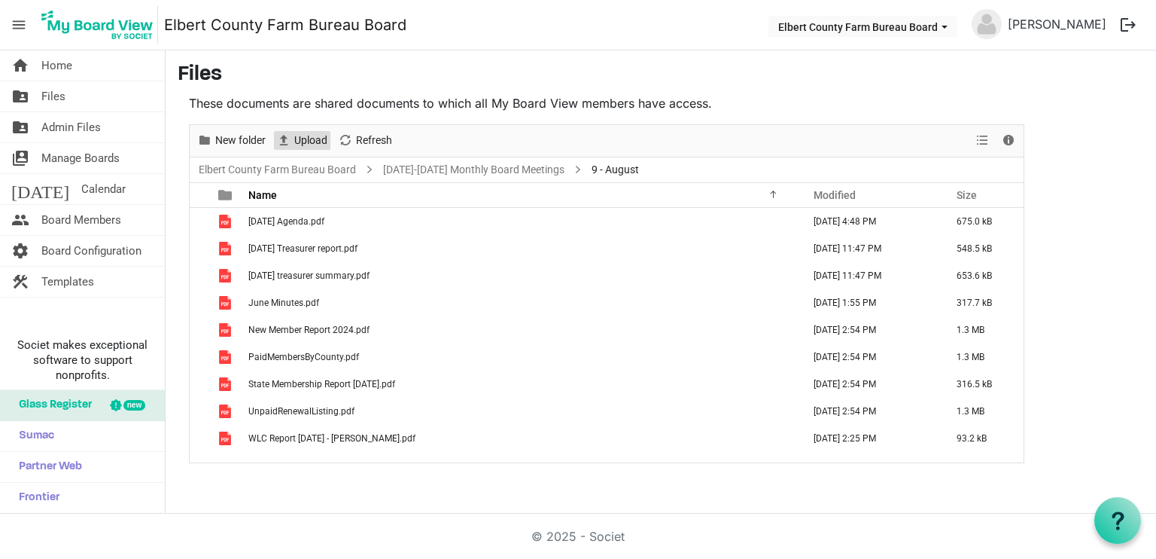
click at [302, 140] on span "Upload" at bounding box center [311, 140] width 36 height 19
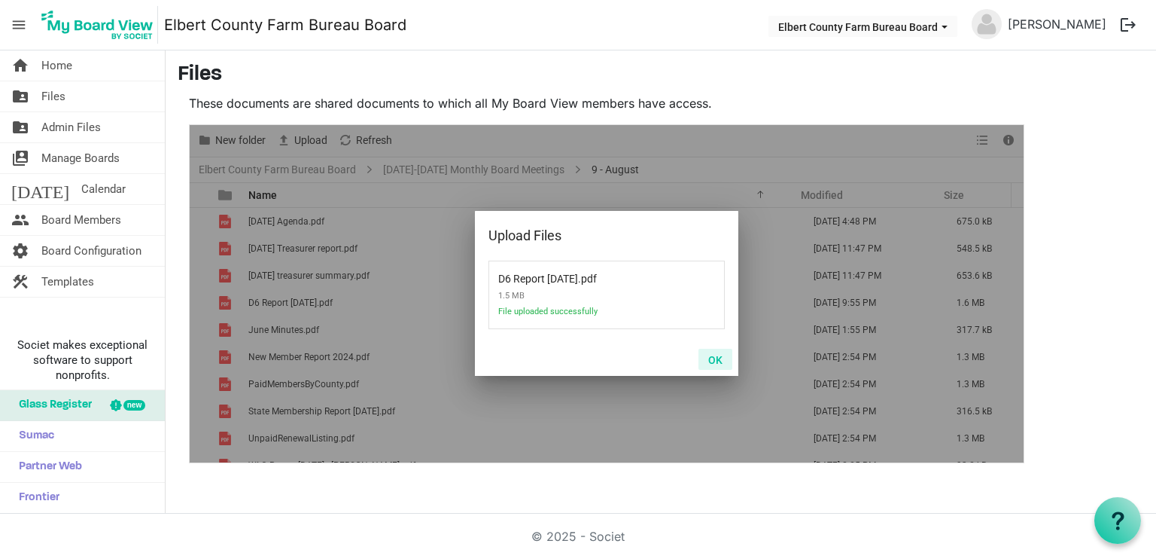
click at [717, 363] on button "OK" at bounding box center [716, 359] width 34 height 21
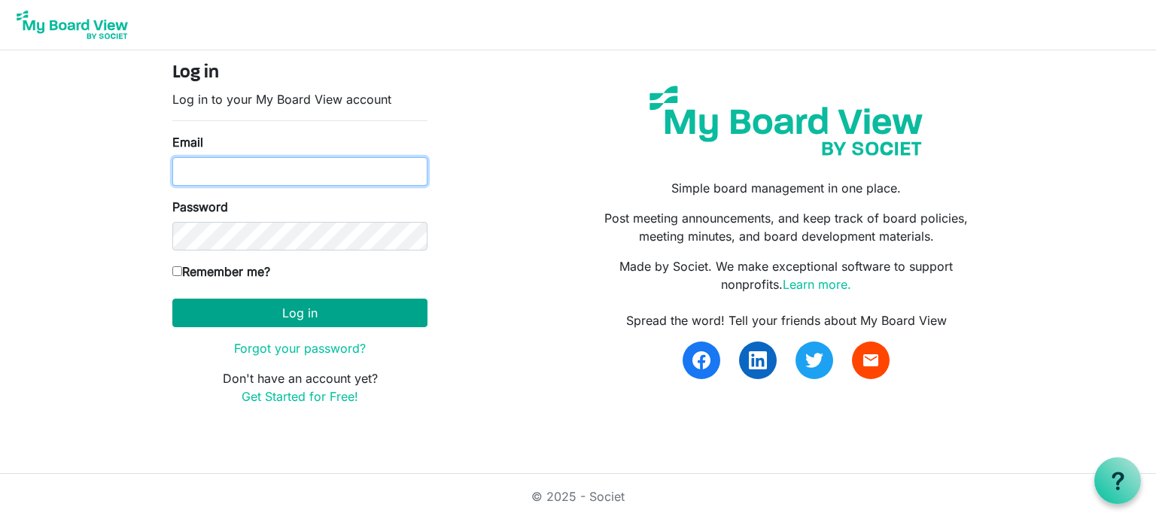
type input "nanauhll@yahoo.com"
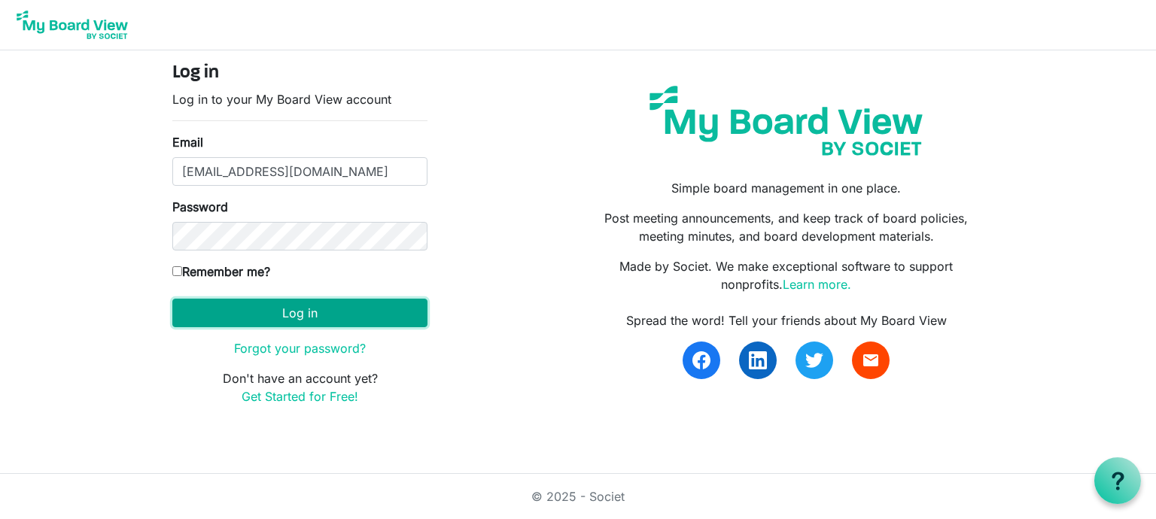
click at [328, 305] on button "Log in" at bounding box center [299, 313] width 255 height 29
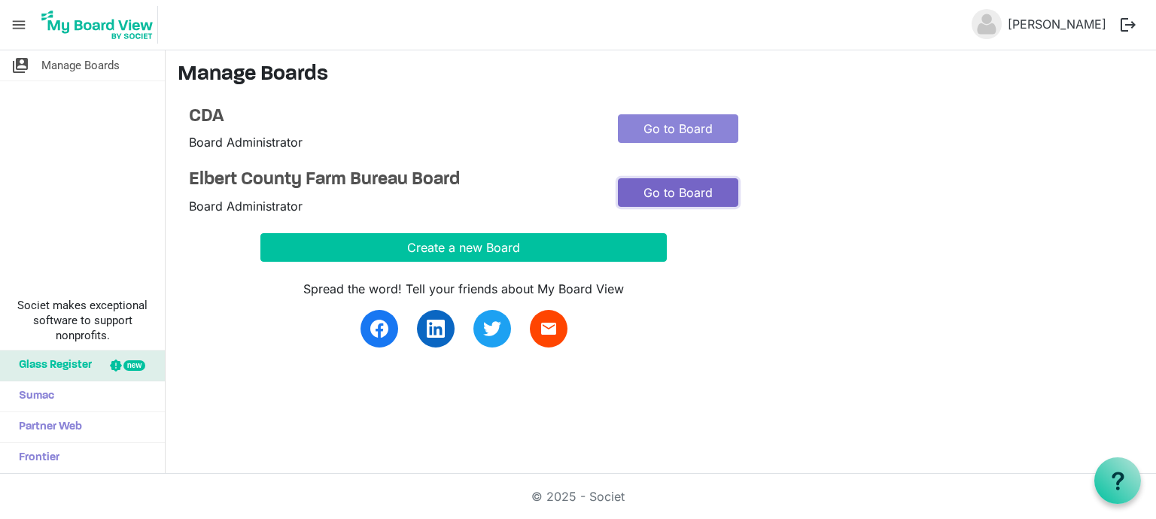
click at [681, 198] on link "Go to Board" at bounding box center [678, 192] width 120 height 29
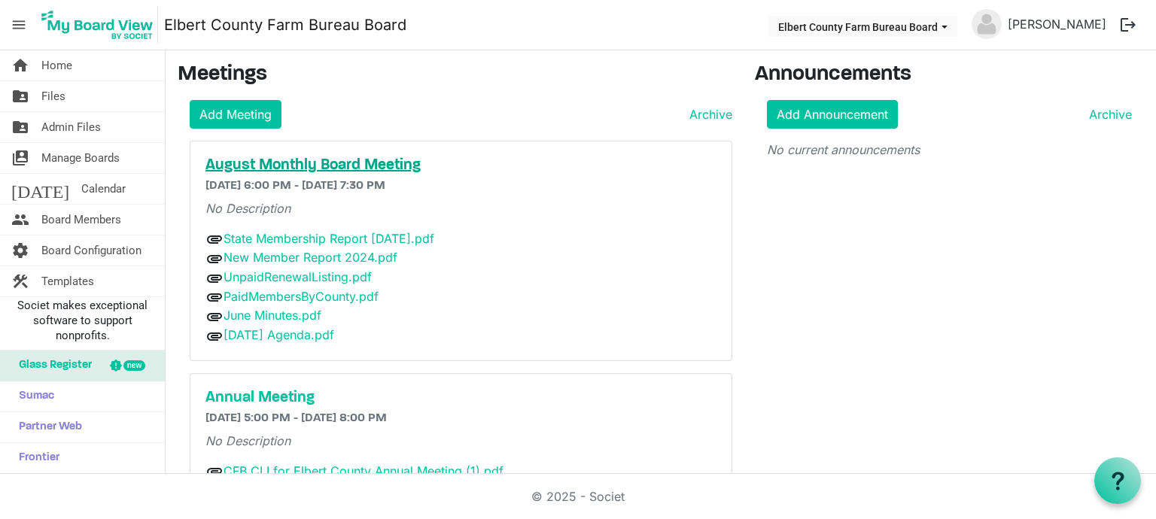
click at [315, 163] on h5 "August Monthly Board Meeting" at bounding box center [461, 166] width 511 height 18
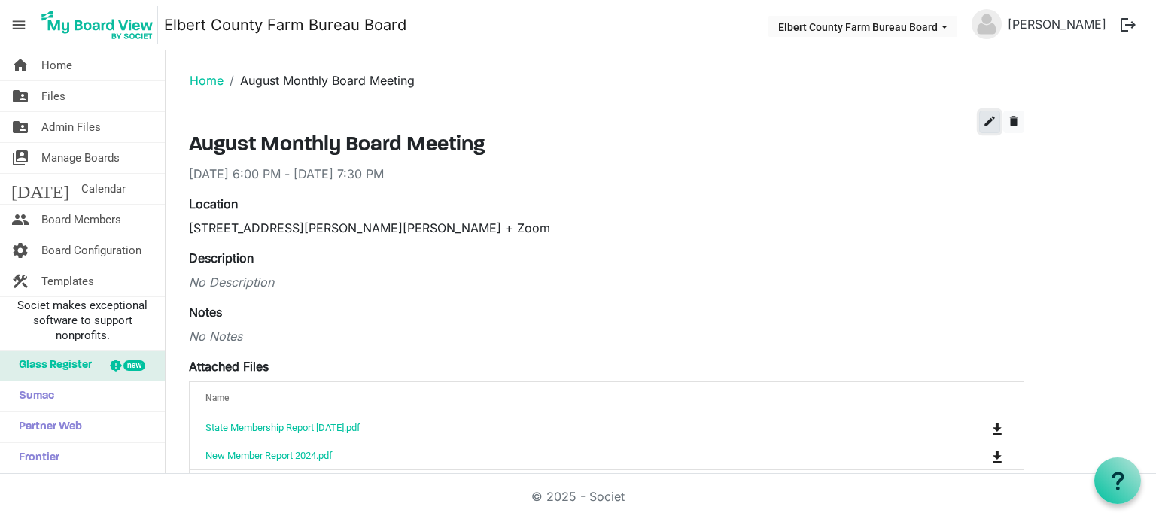
click at [988, 117] on span "edit" at bounding box center [990, 121] width 14 height 14
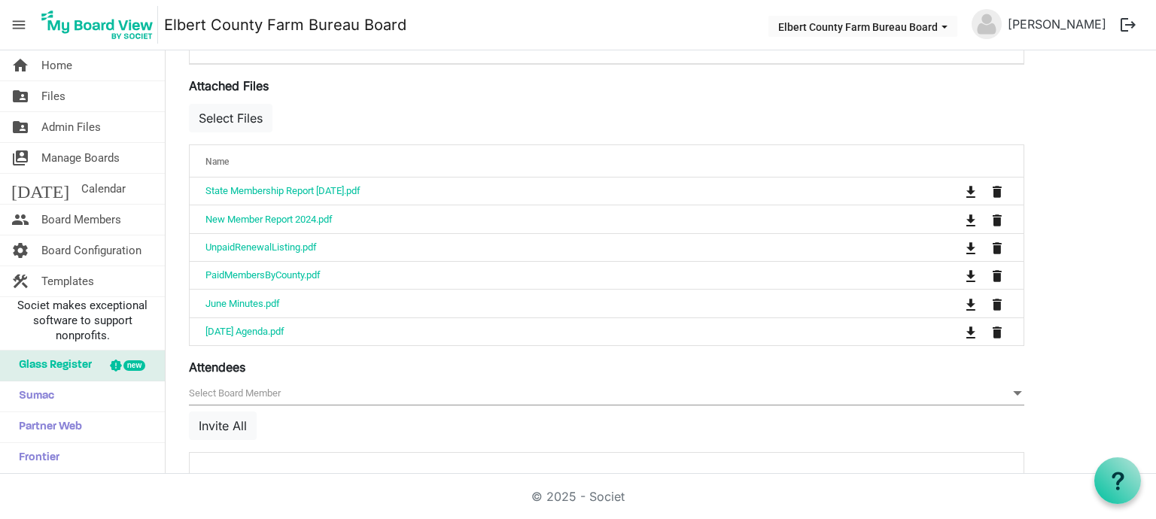
scroll to position [542, 0]
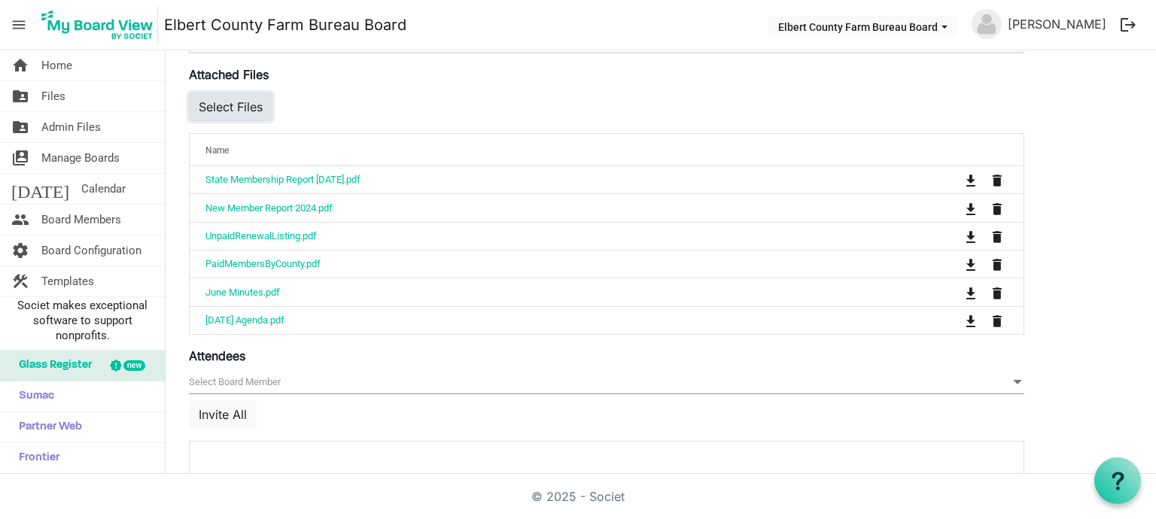
click at [222, 96] on button "Select Files" at bounding box center [231, 107] width 84 height 29
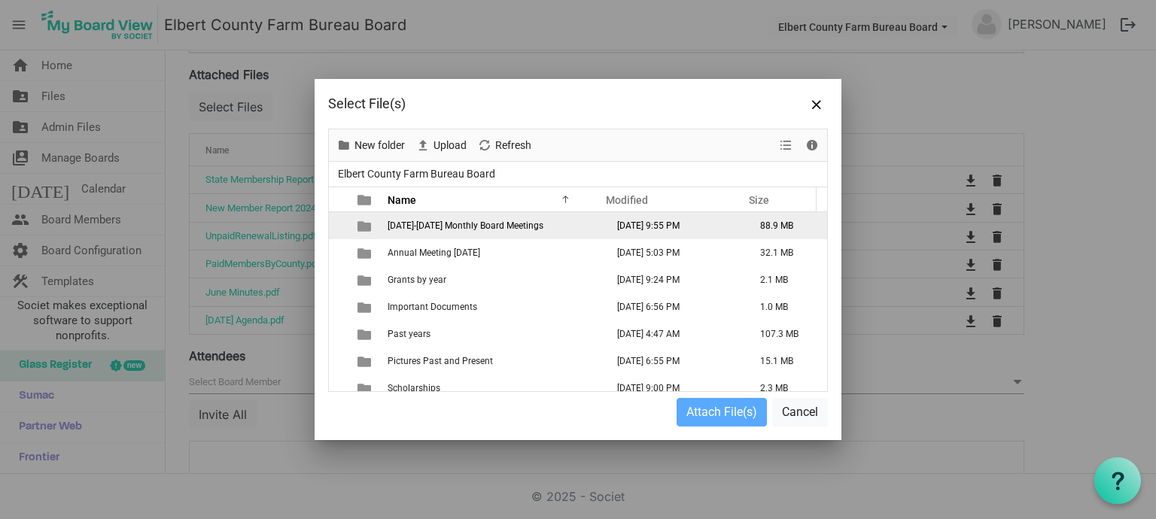
click at [470, 224] on span "[DATE]-[DATE] Monthly Board Meetings" at bounding box center [466, 226] width 156 height 11
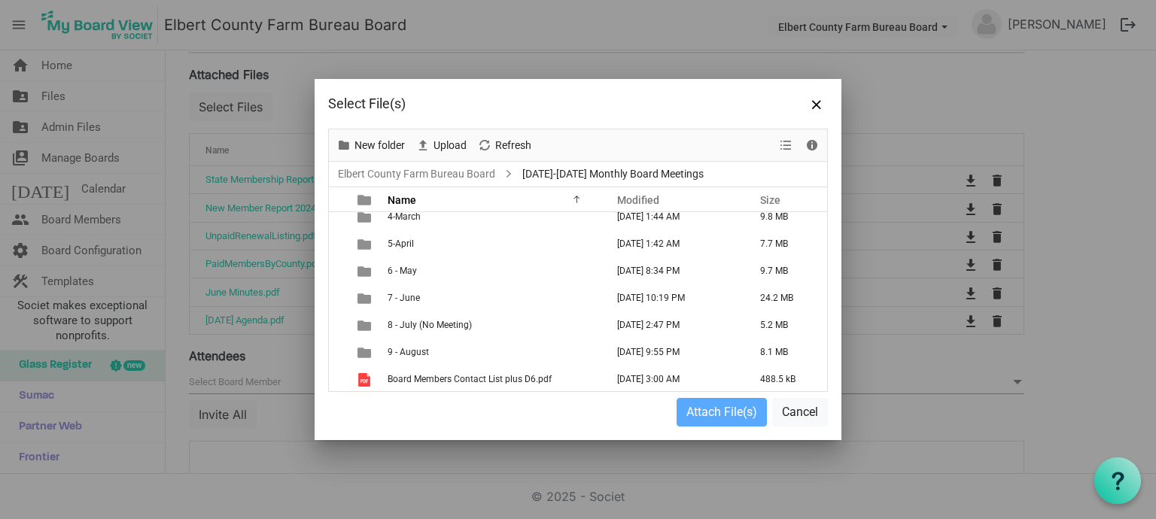
scroll to position [91, 0]
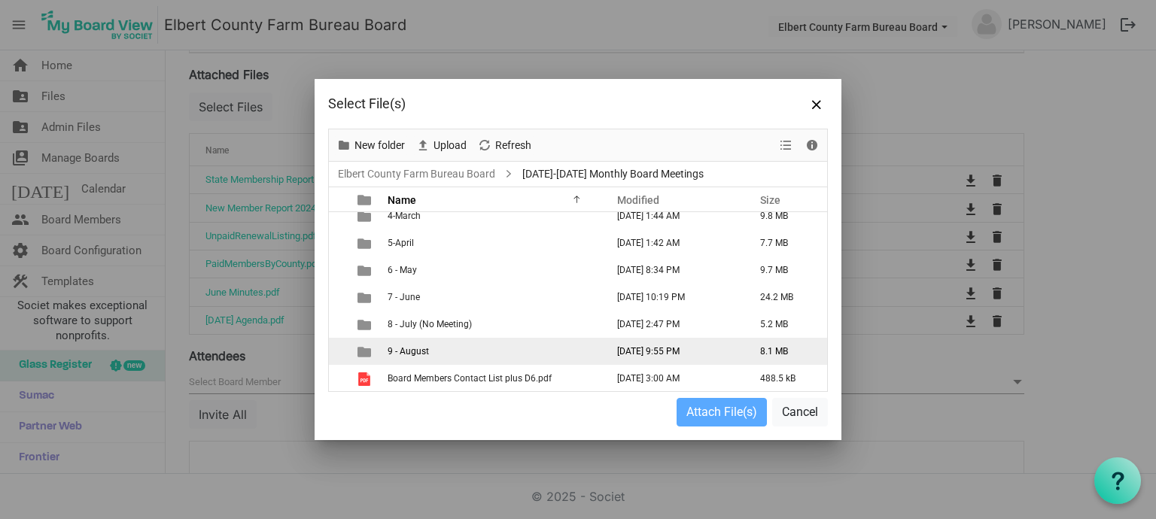
click at [404, 346] on span "9 - August" at bounding box center [408, 351] width 41 height 11
click at [427, 352] on span "9 - August" at bounding box center [408, 351] width 41 height 11
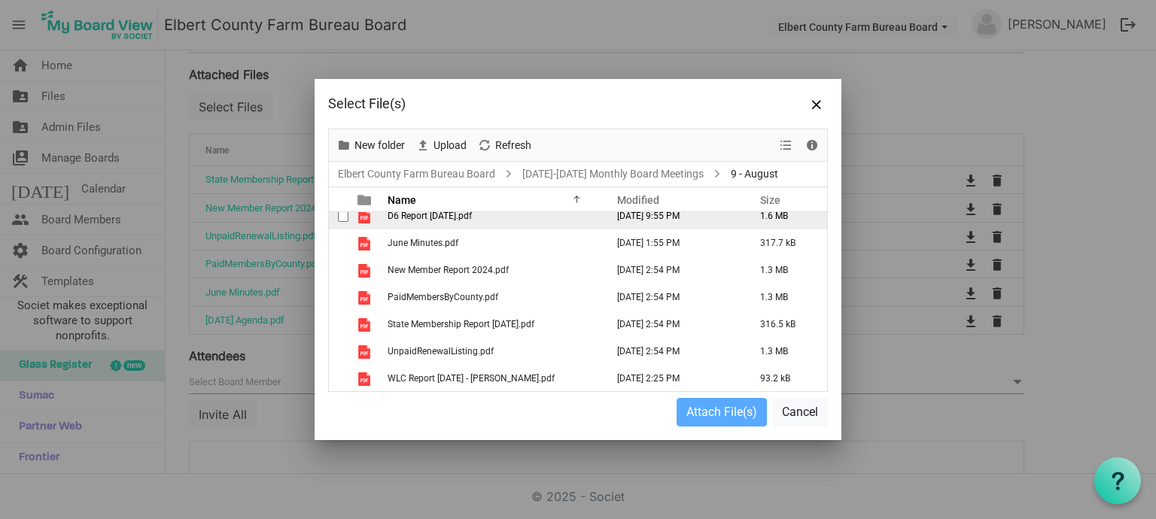
click at [439, 218] on span "D6 Report [DATE].pdf" at bounding box center [430, 216] width 84 height 11
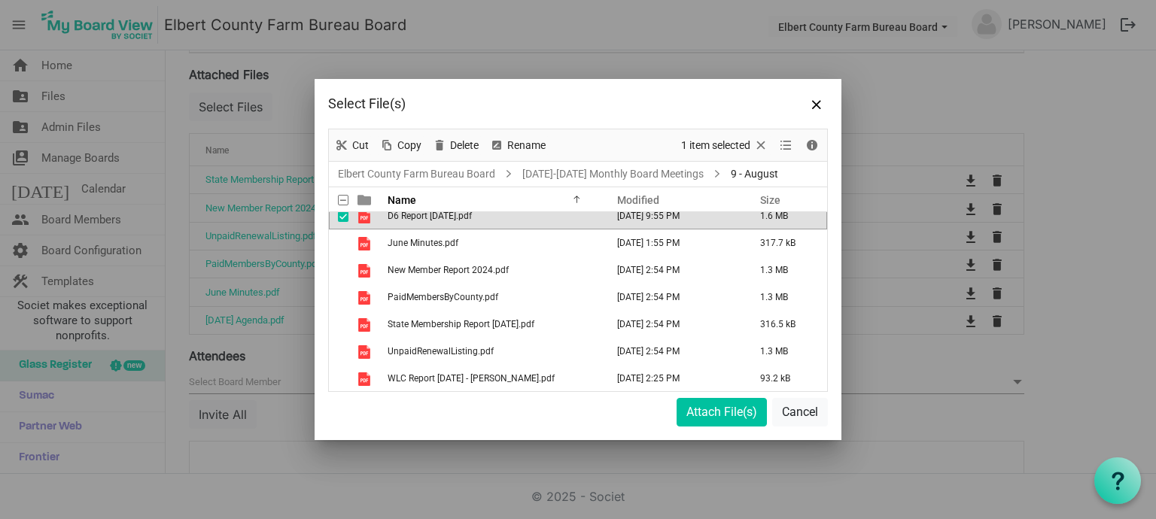
scroll to position [81, 0]
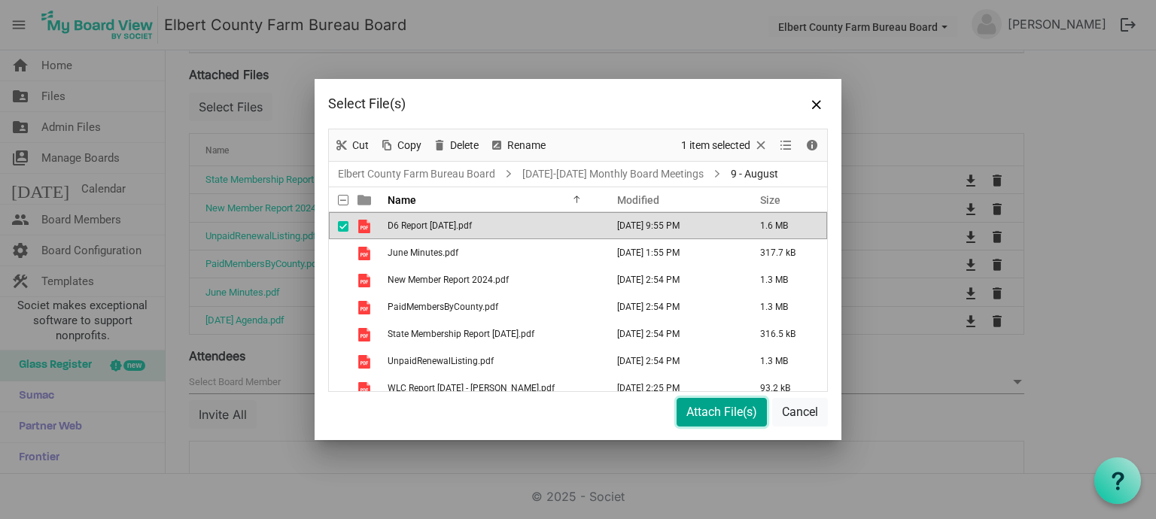
click at [727, 403] on button "Attach File(s)" at bounding box center [722, 412] width 90 height 29
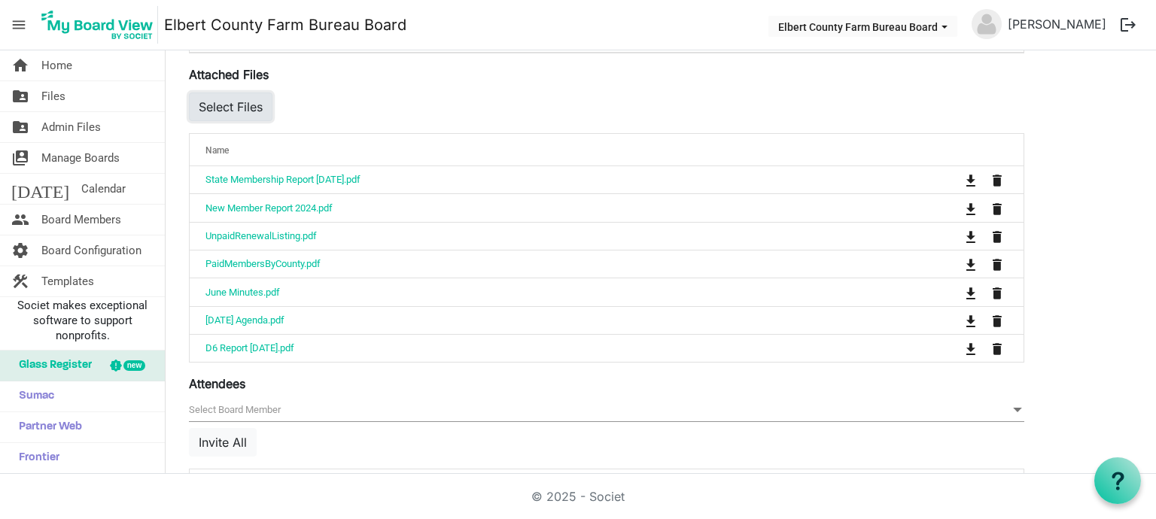
click at [232, 99] on button "Select Files" at bounding box center [231, 107] width 84 height 29
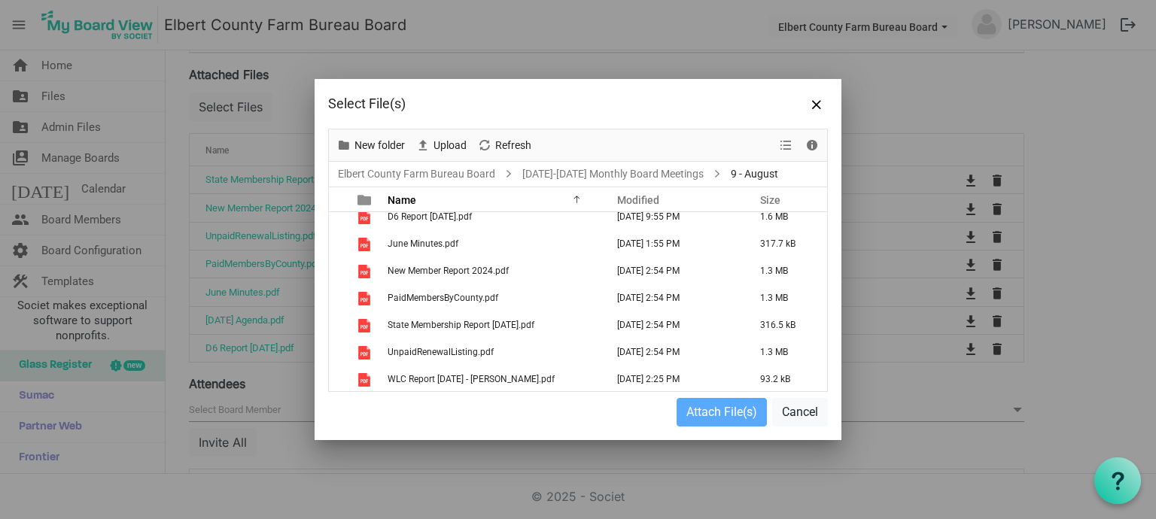
scroll to position [91, 0]
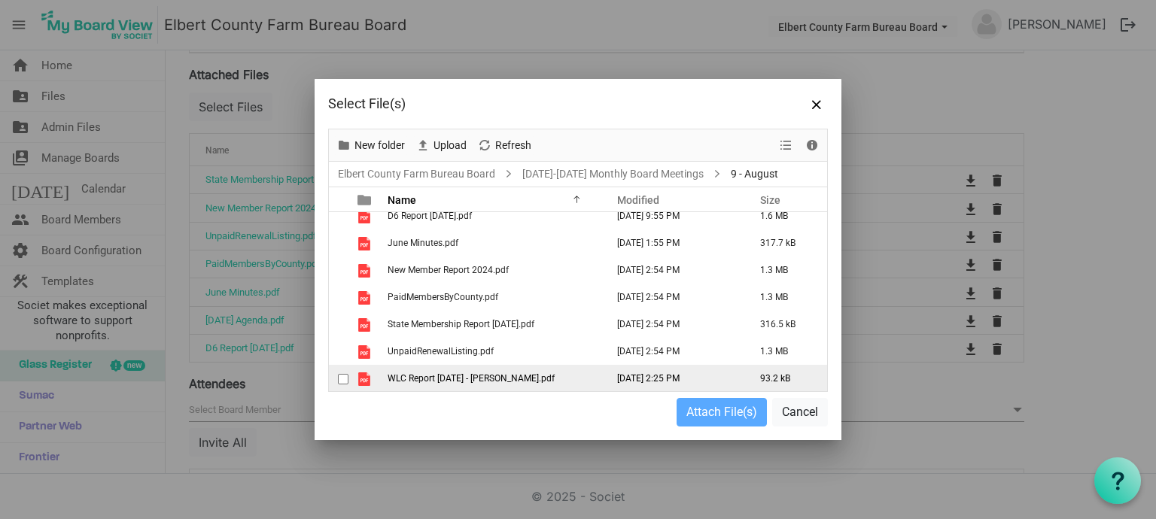
click at [470, 373] on span "WLC Report [DATE] - [PERSON_NAME].pdf" at bounding box center [471, 378] width 167 height 11
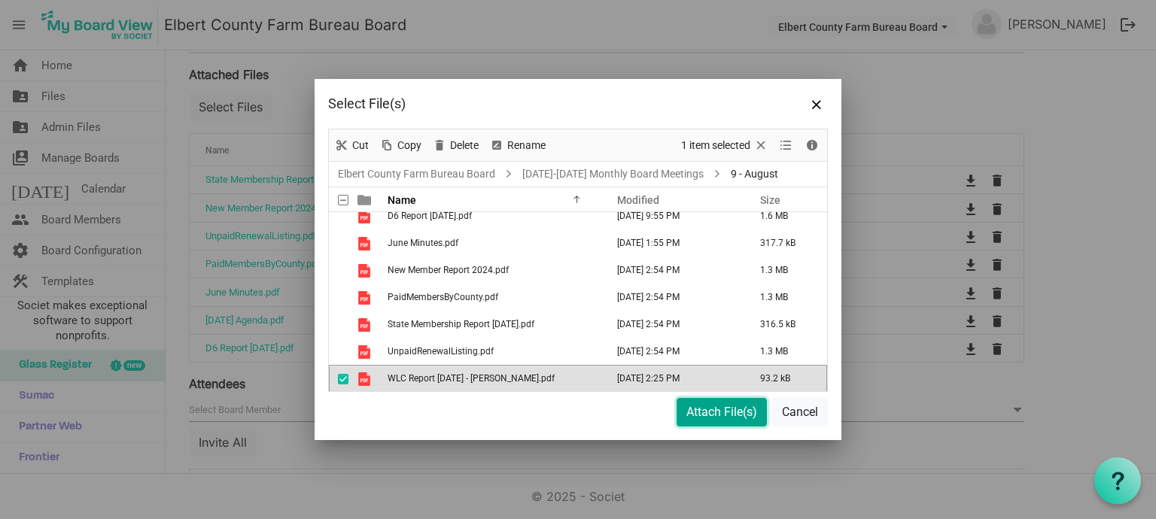
click at [741, 404] on button "Attach File(s)" at bounding box center [722, 412] width 90 height 29
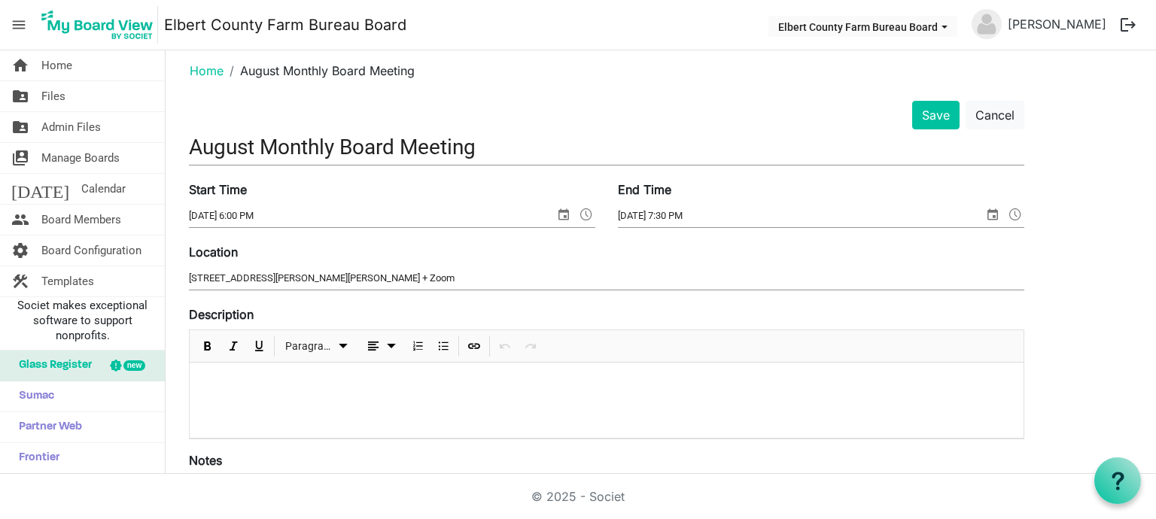
scroll to position [0, 0]
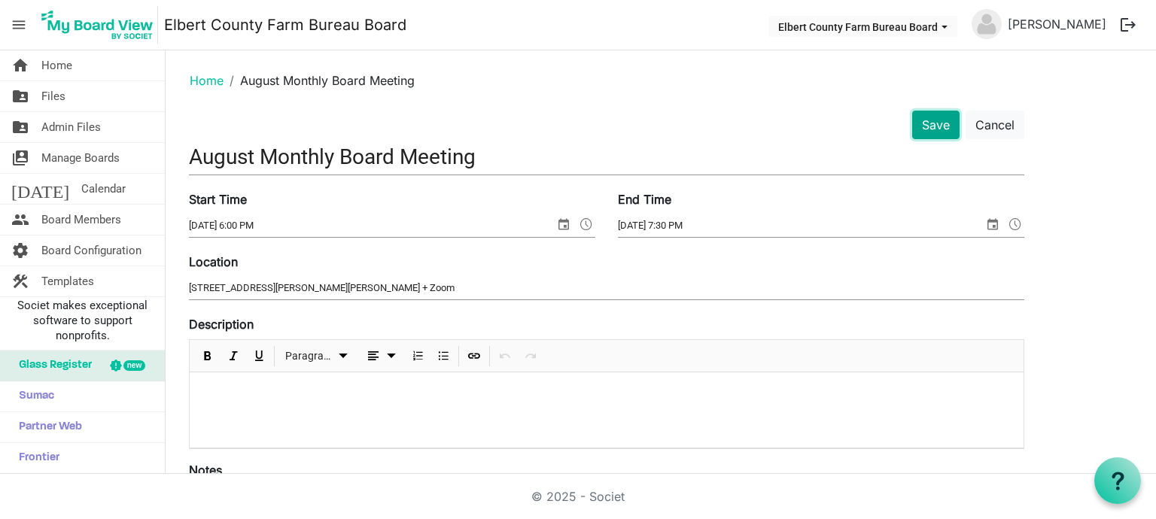
click at [937, 114] on button "Save" at bounding box center [935, 125] width 47 height 29
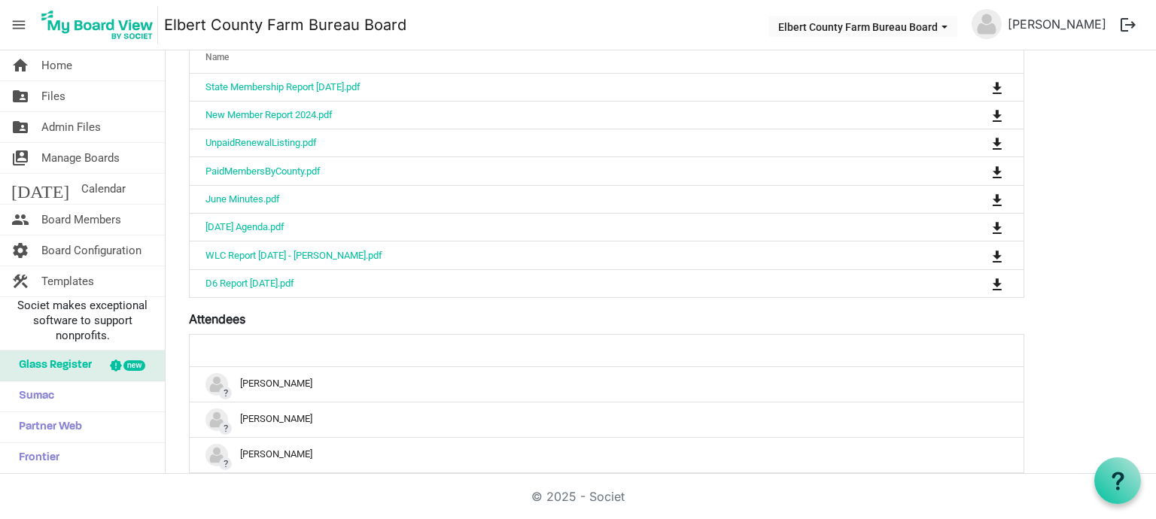
scroll to position [351, 0]
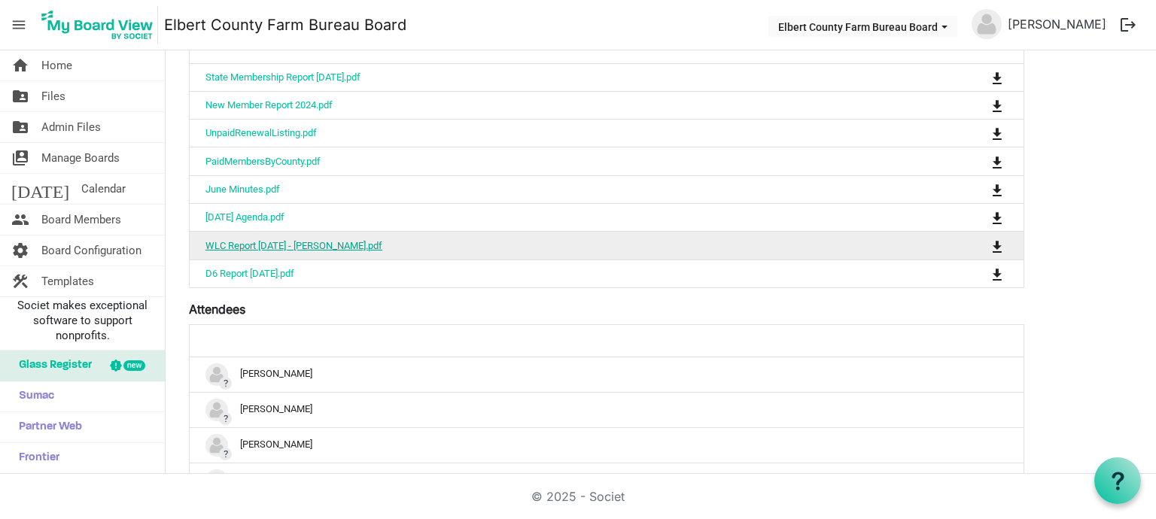
click at [251, 240] on link "WLC Report [DATE] - [PERSON_NAME].pdf" at bounding box center [294, 245] width 177 height 11
